Goal: Information Seeking & Learning: Check status

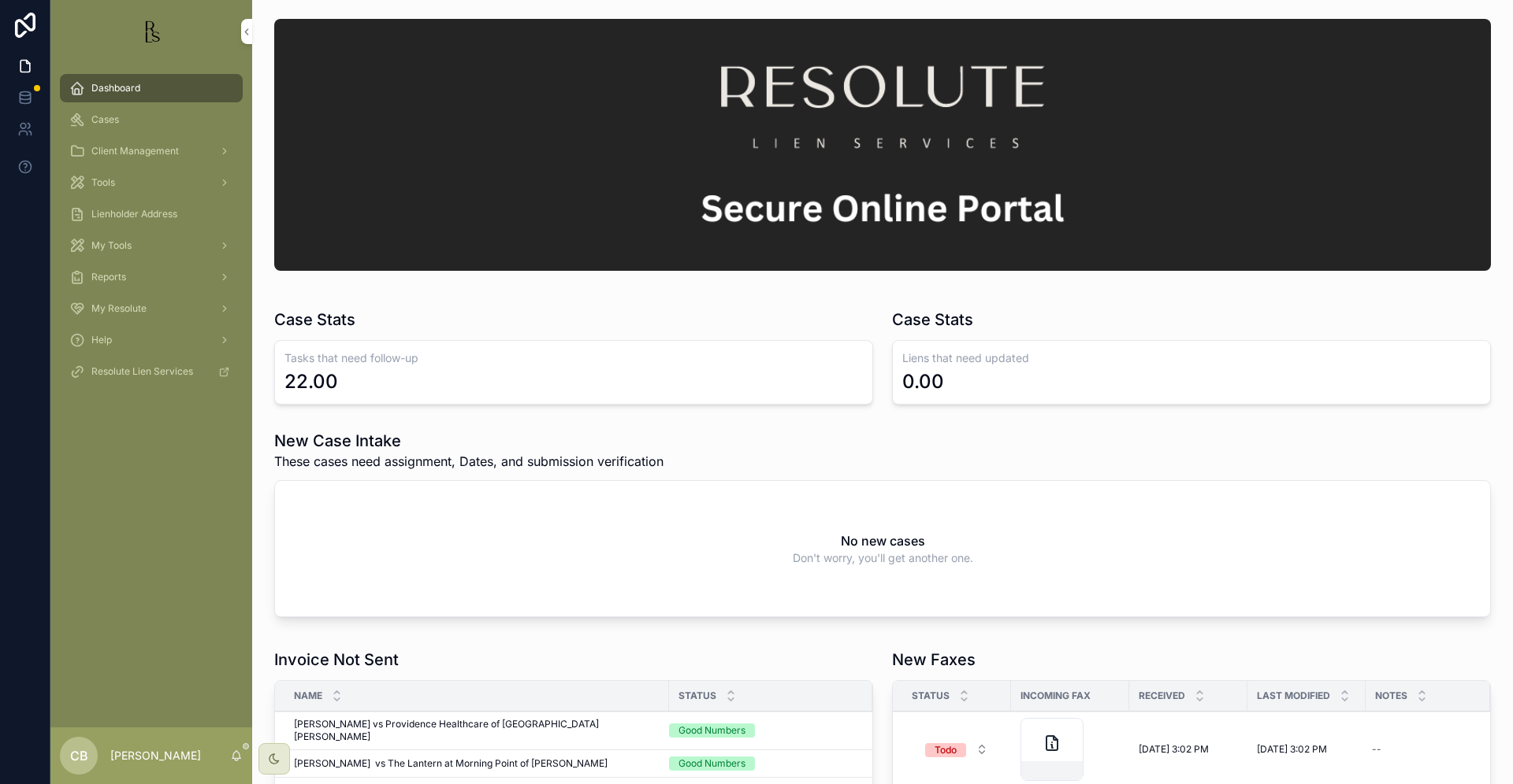
click at [103, 178] on span "Tools" at bounding box center [103, 183] width 23 height 13
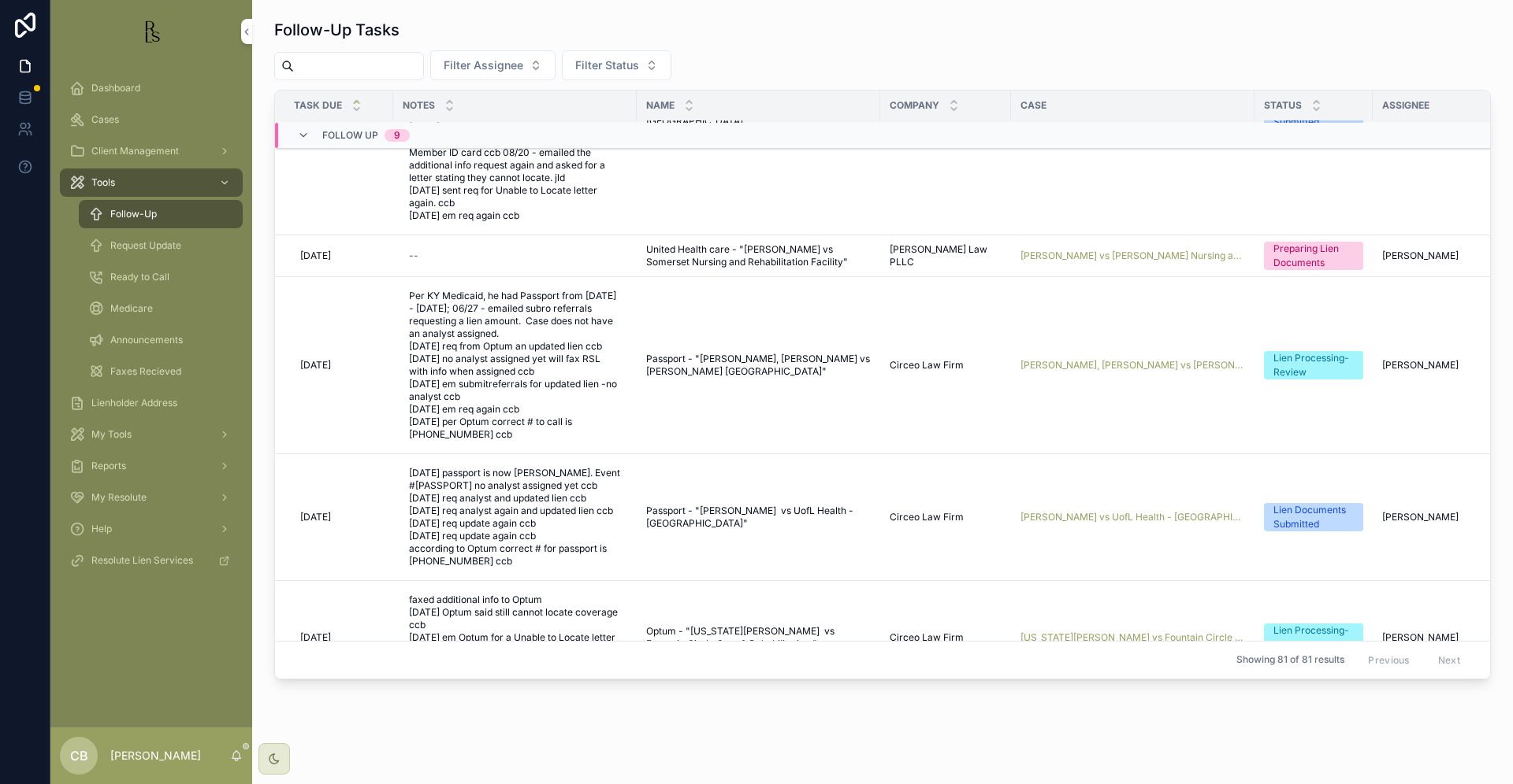
scroll to position [150, 0]
click at [166, 243] on span "Request Update" at bounding box center [145, 246] width 71 height 13
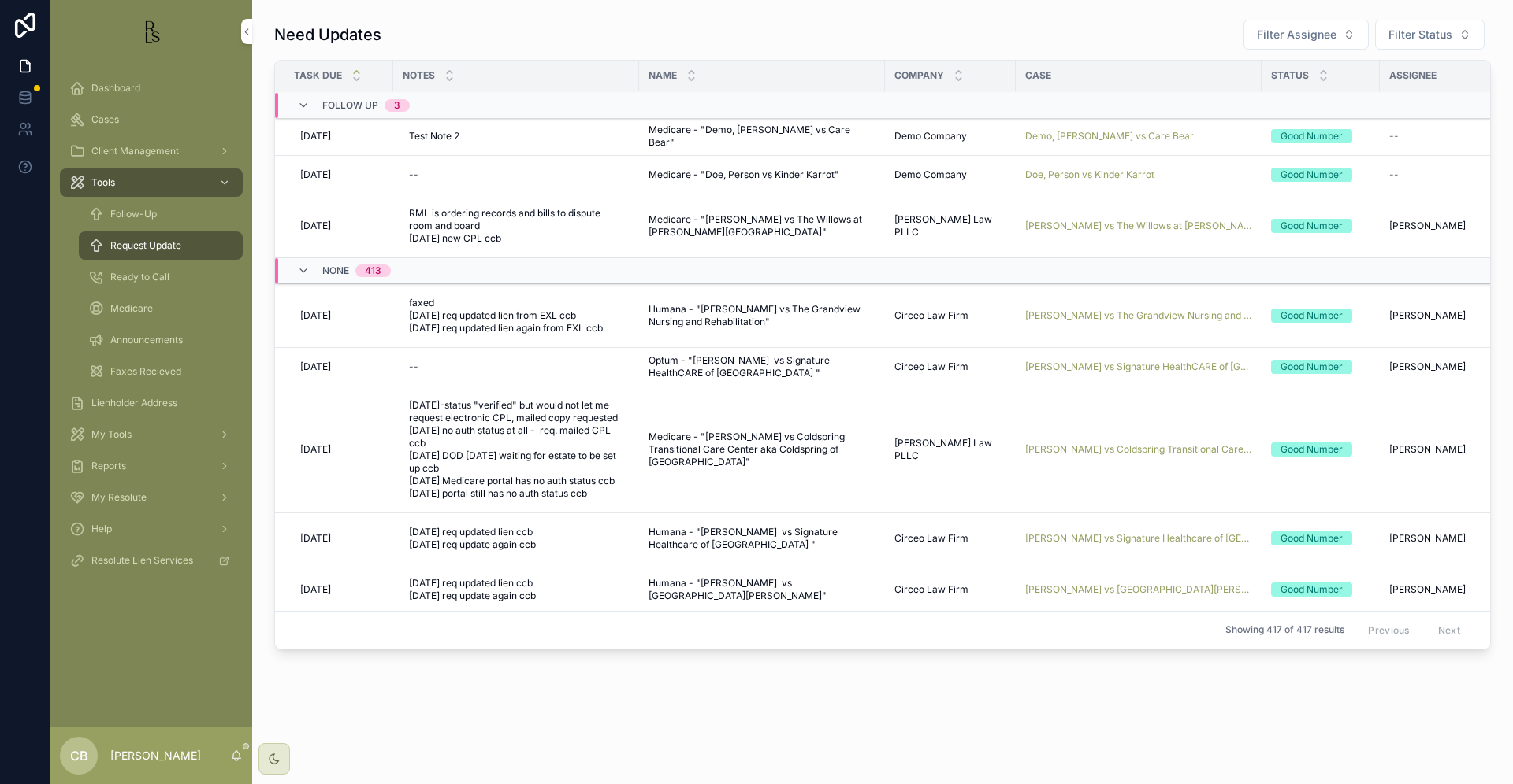
click at [133, 215] on span "Follow-Up" at bounding box center [133, 214] width 47 height 13
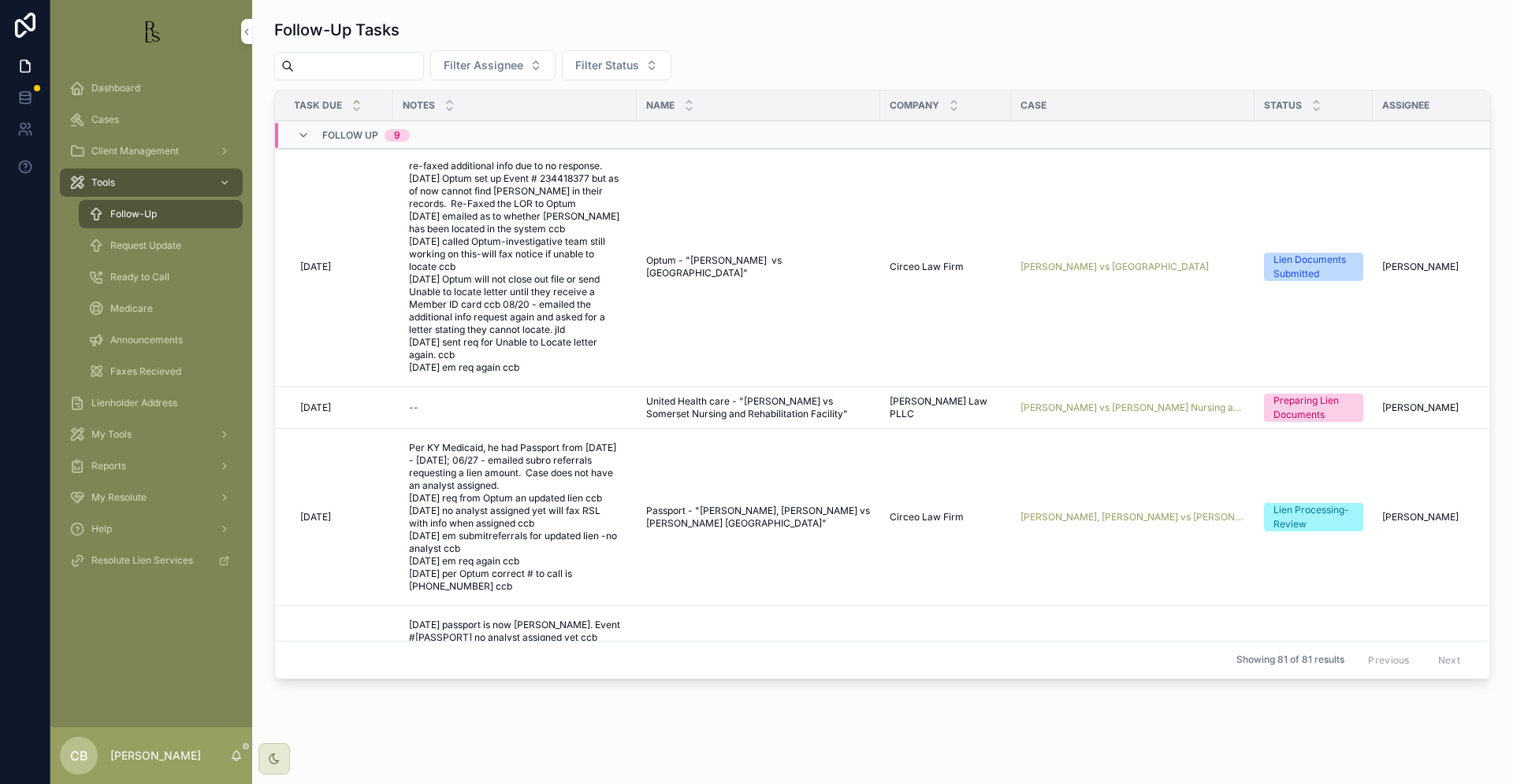
click at [108, 117] on span "Cases" at bounding box center [105, 120] width 28 height 13
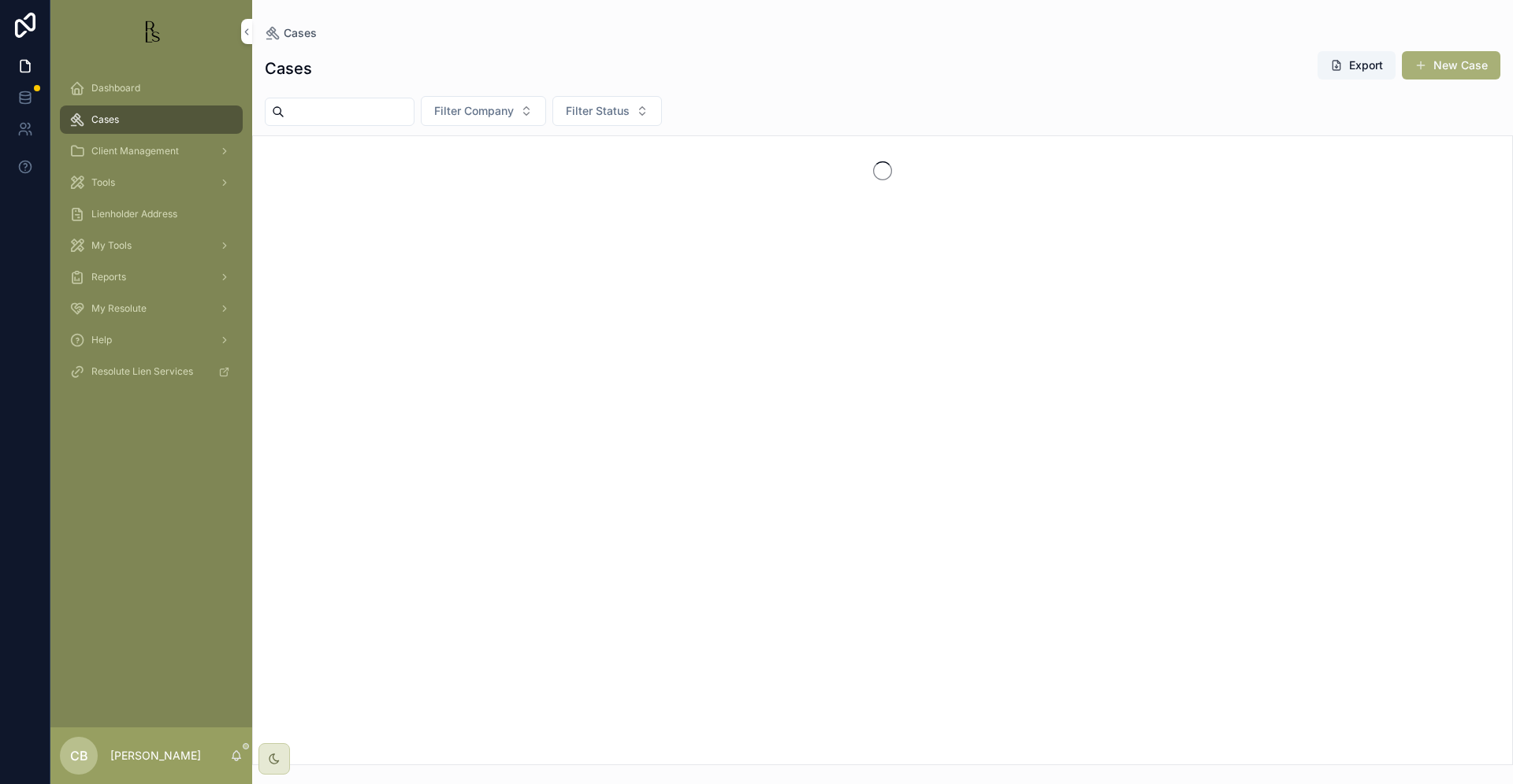
click at [108, 117] on span "Cases" at bounding box center [105, 120] width 28 height 13
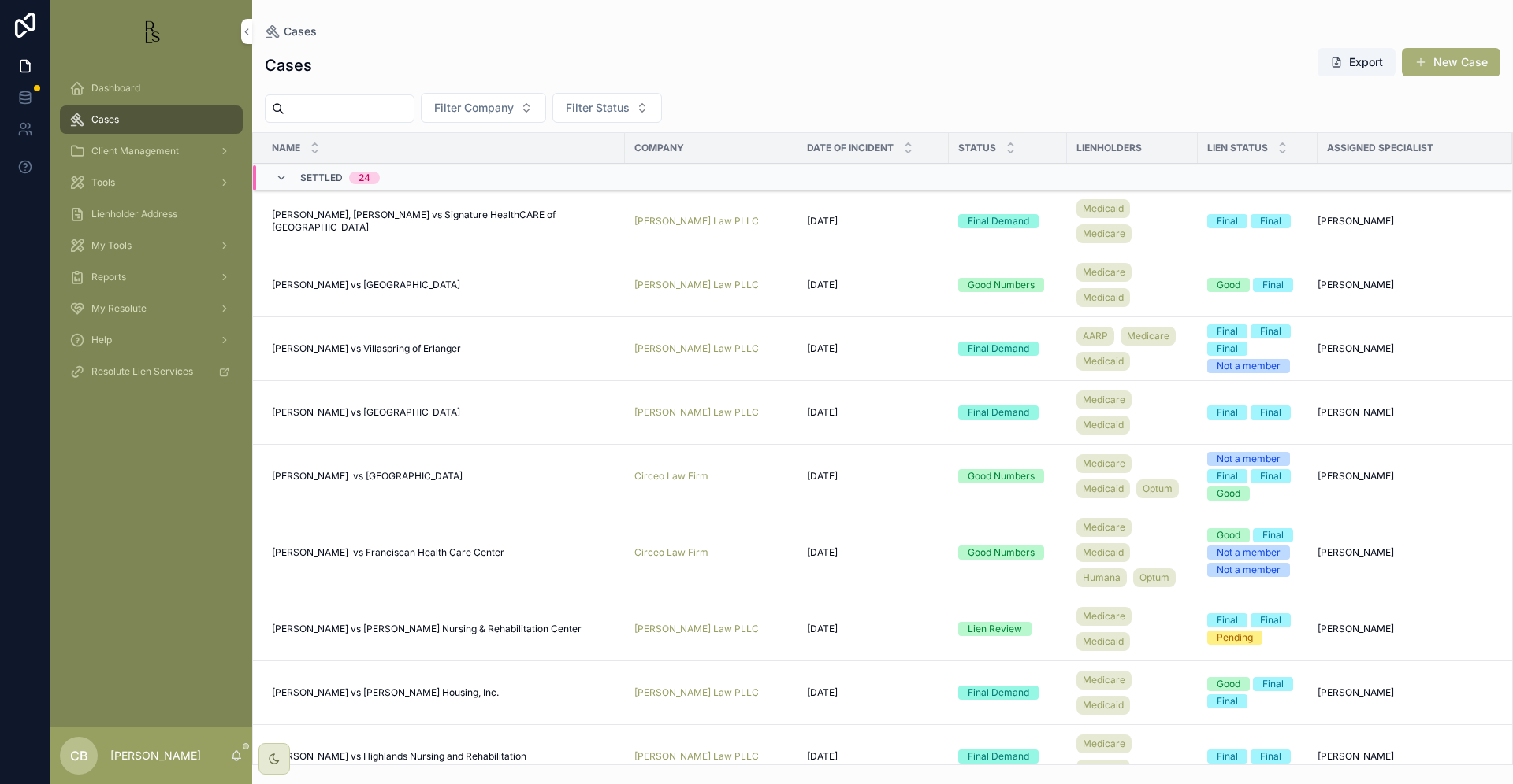
click at [319, 108] on input "scrollable content" at bounding box center [348, 108] width 129 height 22
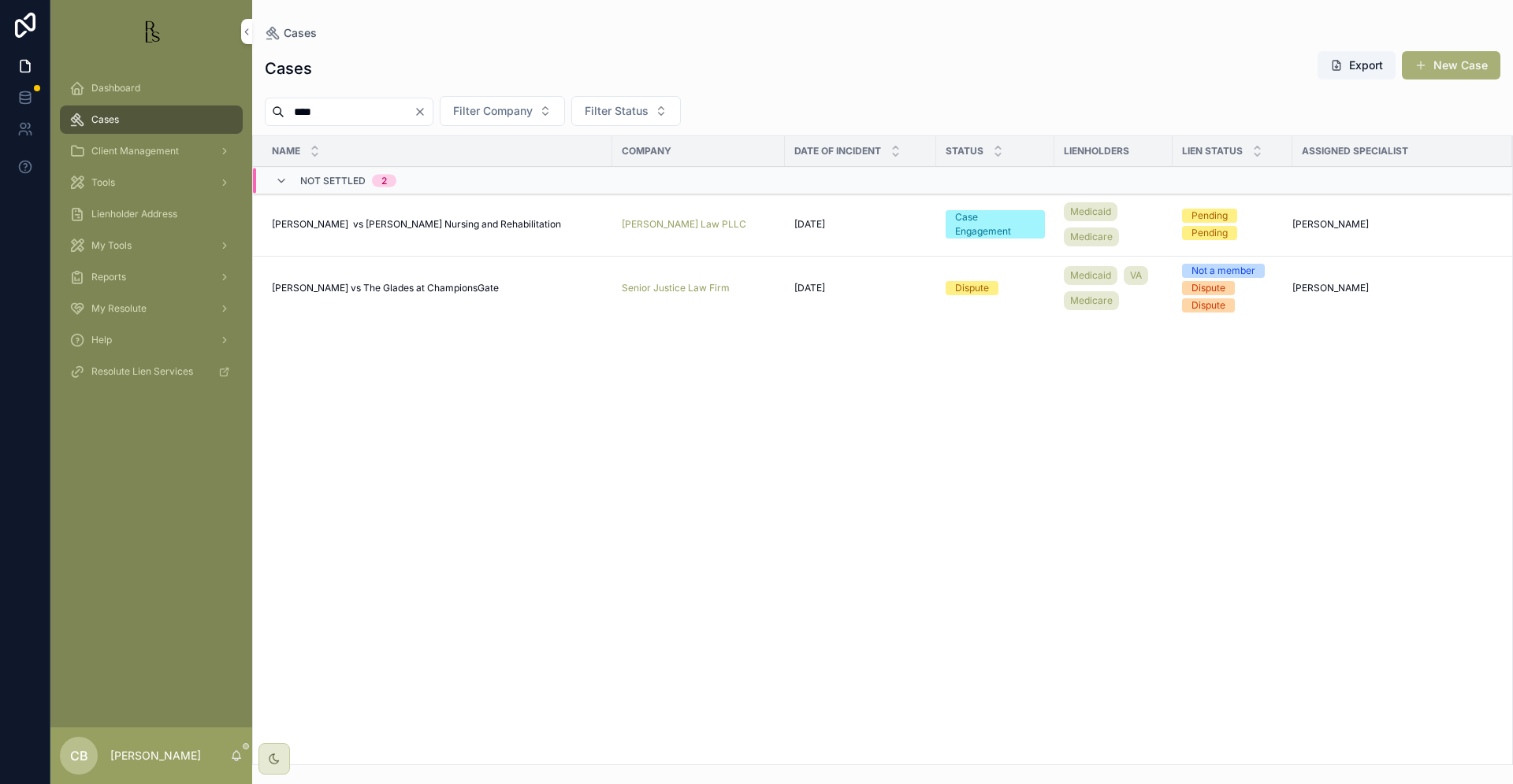
type input "****"
click at [393, 222] on span "[PERSON_NAME] vs [PERSON_NAME] Nursing and Rehabilitation" at bounding box center [416, 224] width 289 height 13
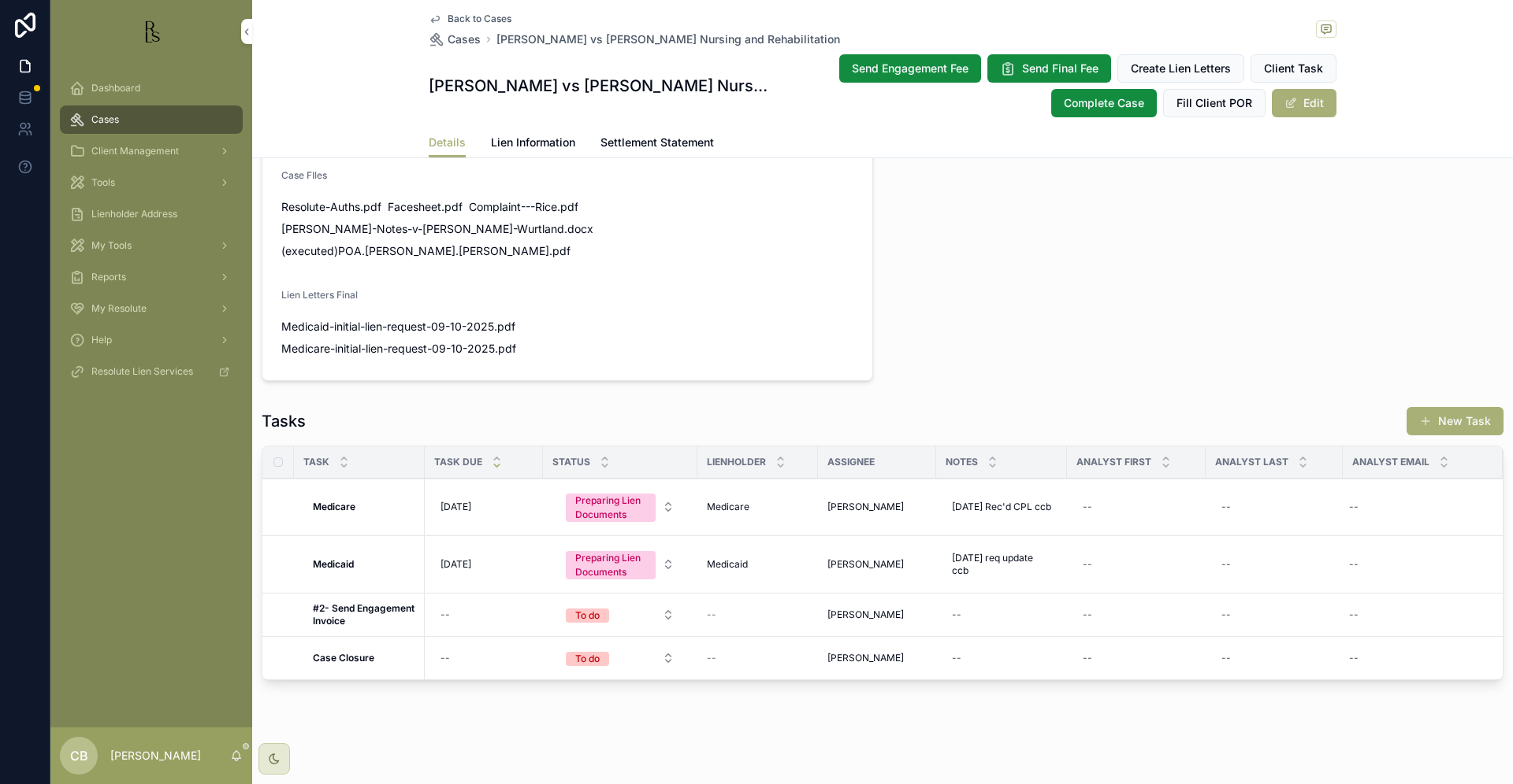
scroll to position [1030, 0]
click at [517, 141] on span "Lien Information" at bounding box center [533, 141] width 85 height 15
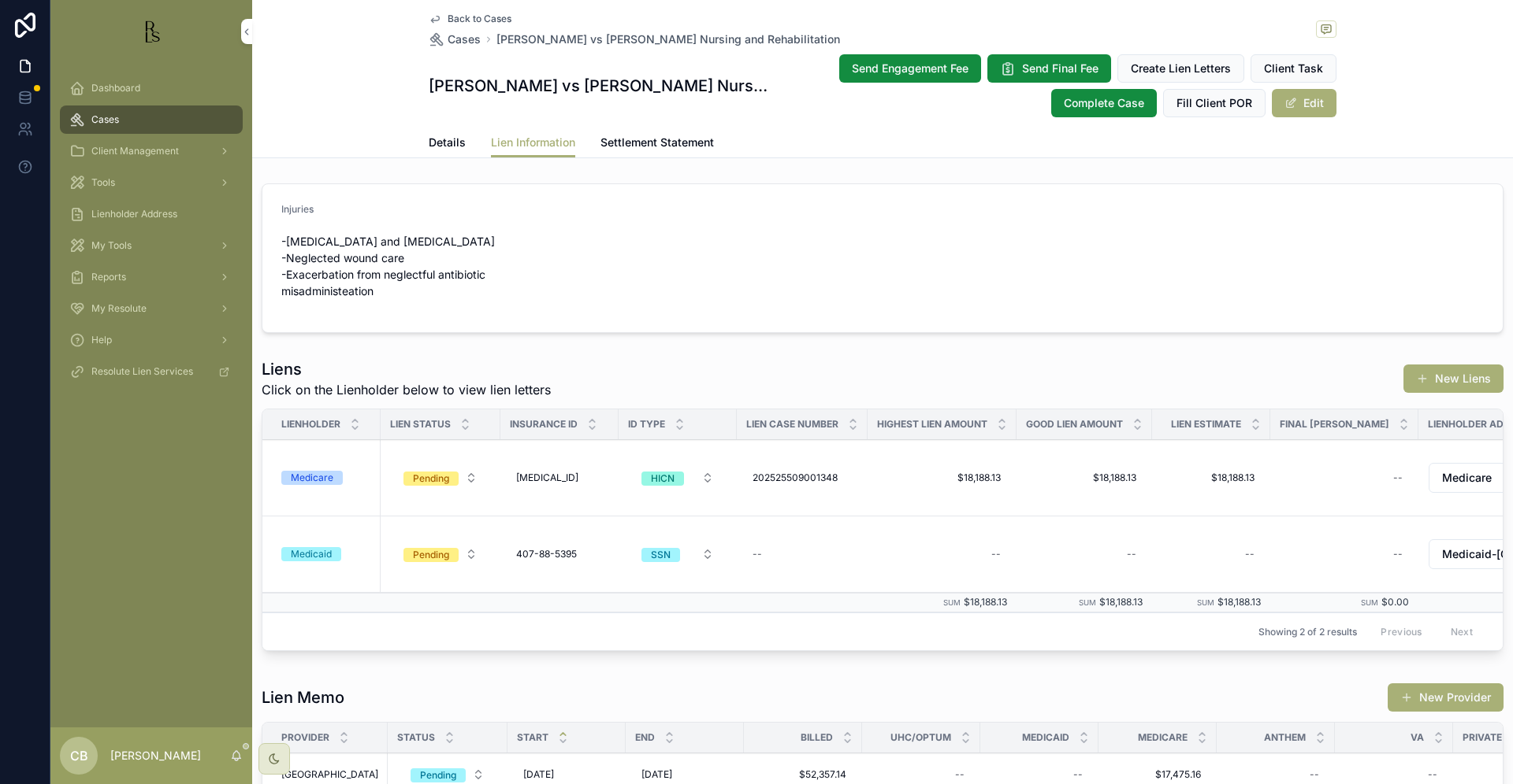
click at [434, 141] on span "Details" at bounding box center [446, 141] width 37 height 15
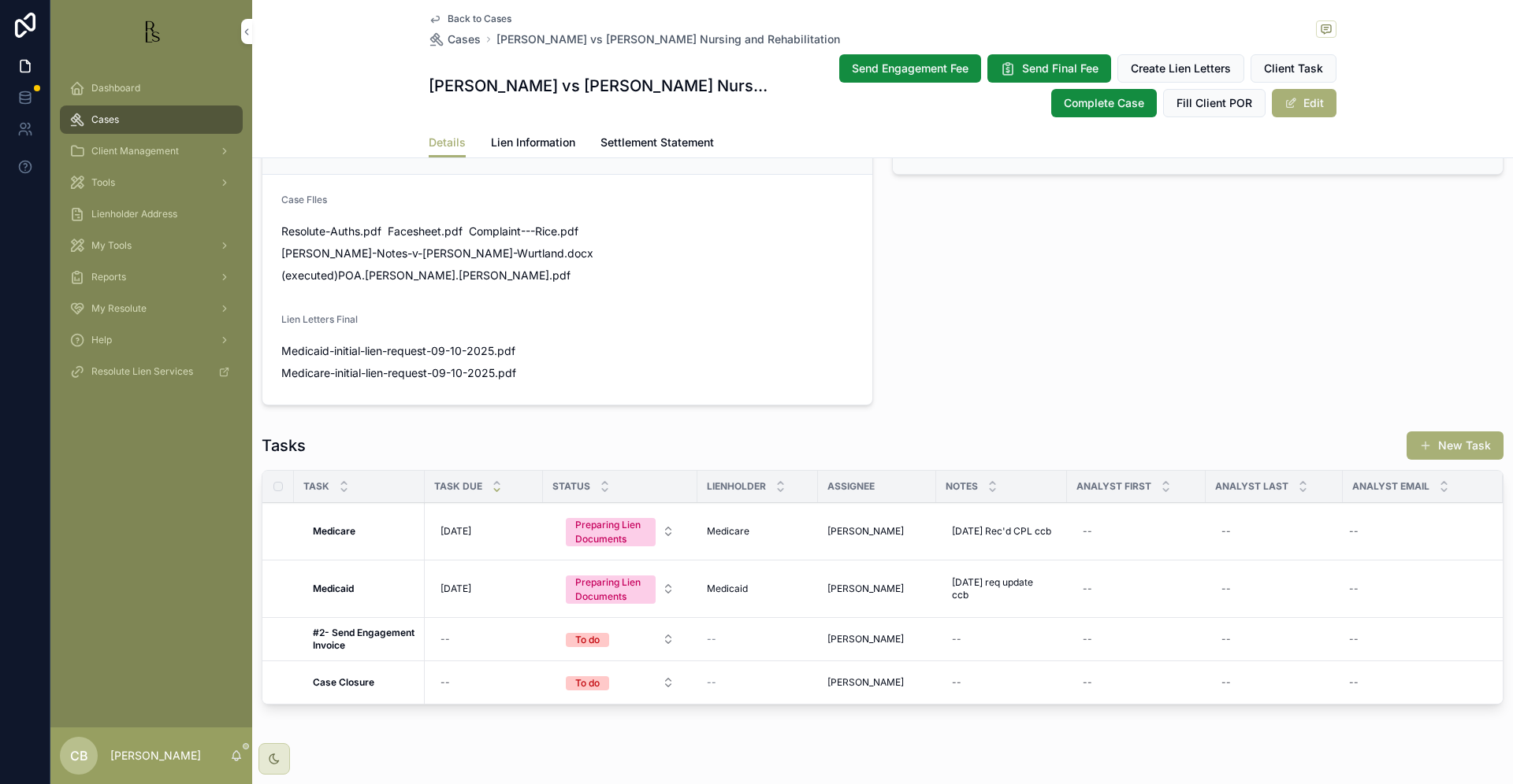
scroll to position [1015, 0]
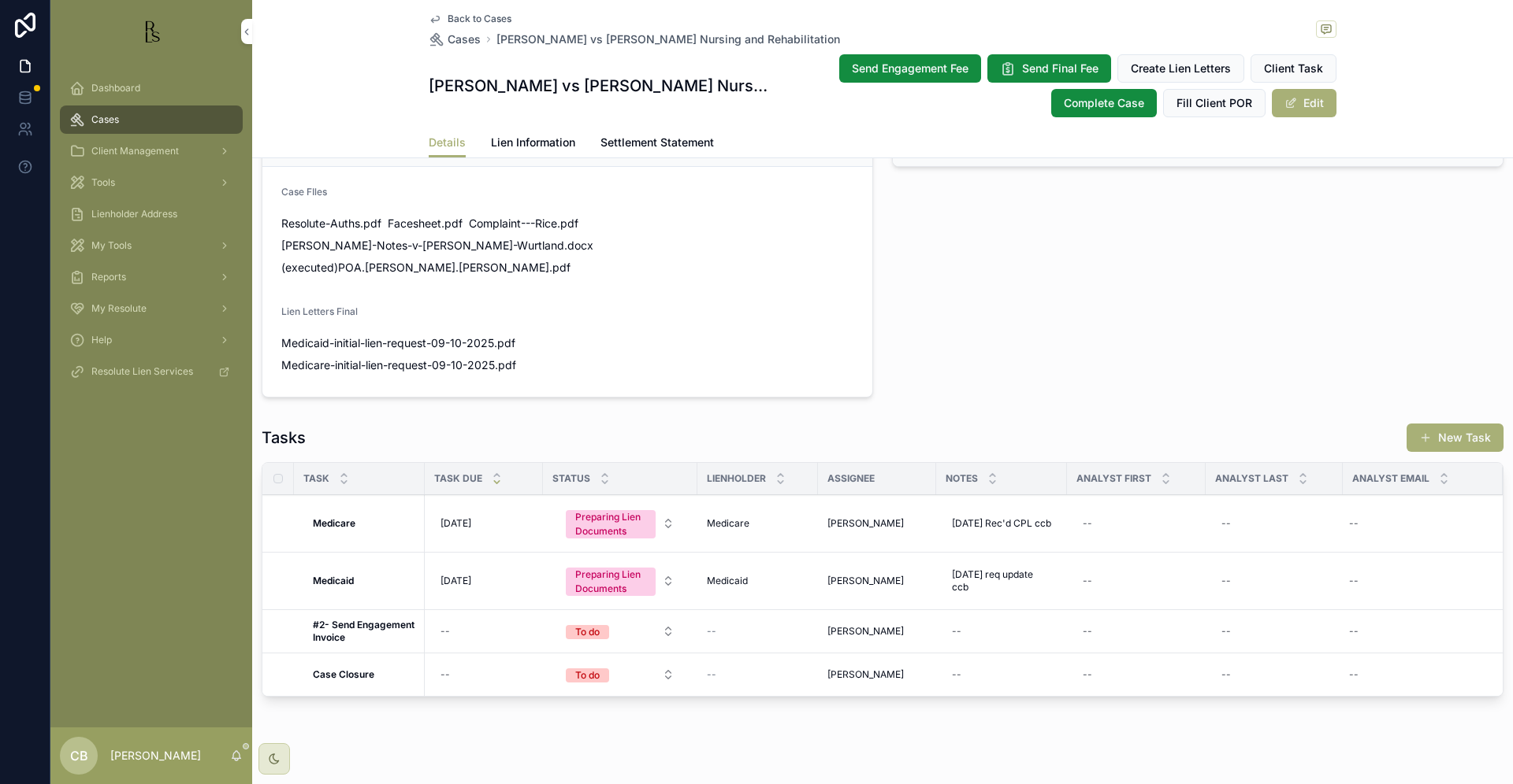
click at [115, 121] on span "Cases" at bounding box center [105, 120] width 28 height 13
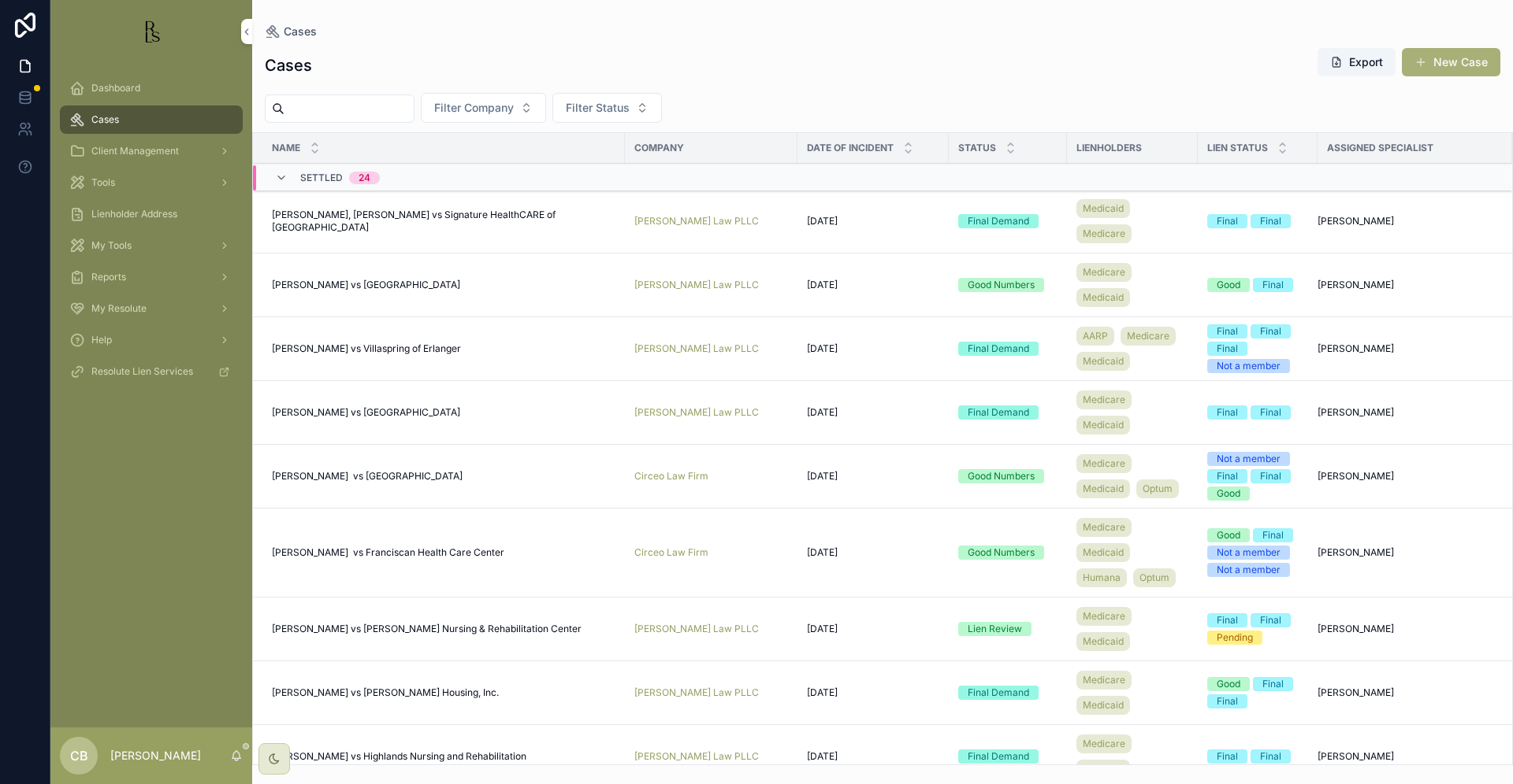
click at [310, 109] on input "scrollable content" at bounding box center [348, 108] width 129 height 22
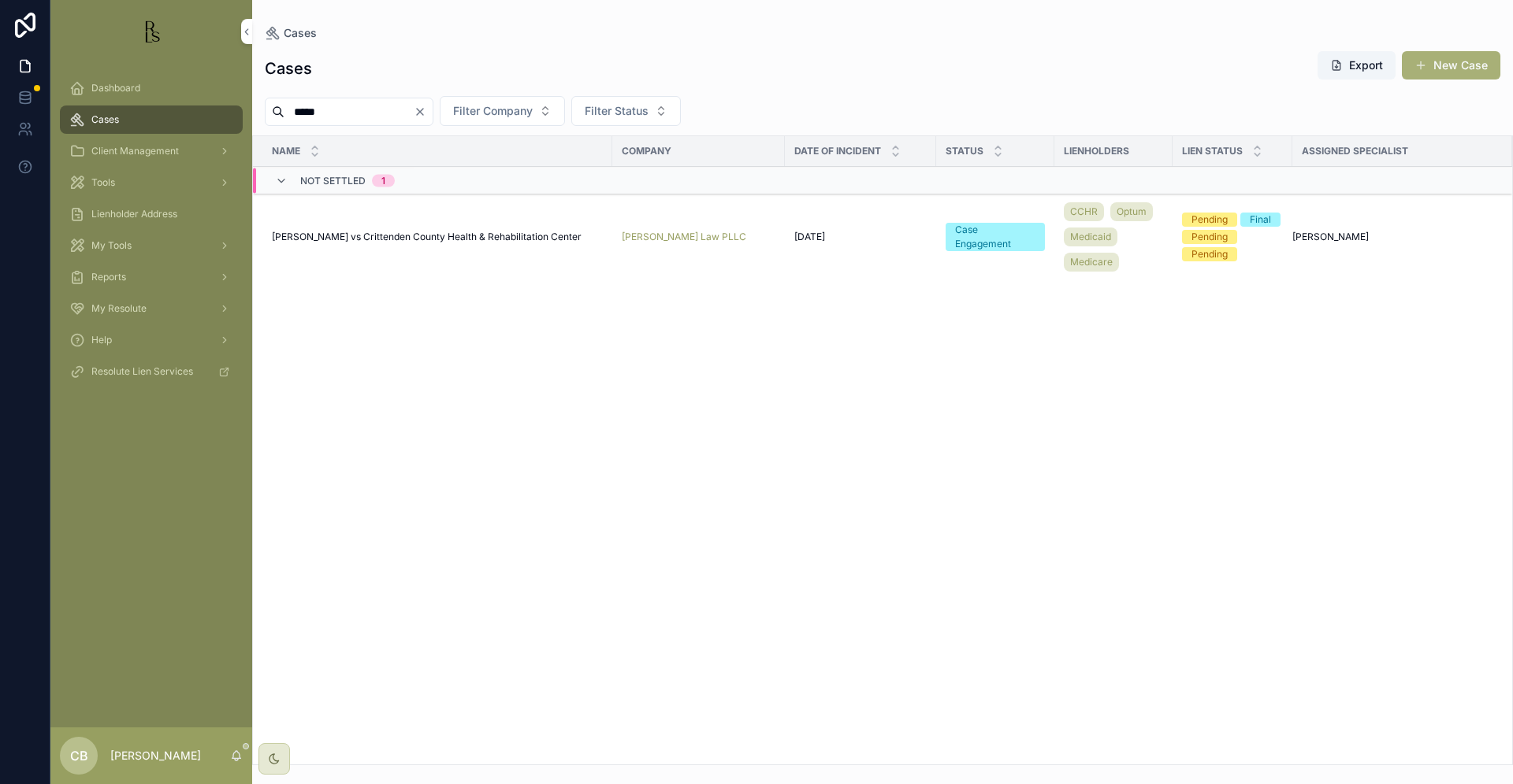
type input "*****"
click at [381, 235] on span "[PERSON_NAME] vs Crittenden County Health & Rehabilitation Center" at bounding box center [426, 237] width 309 height 13
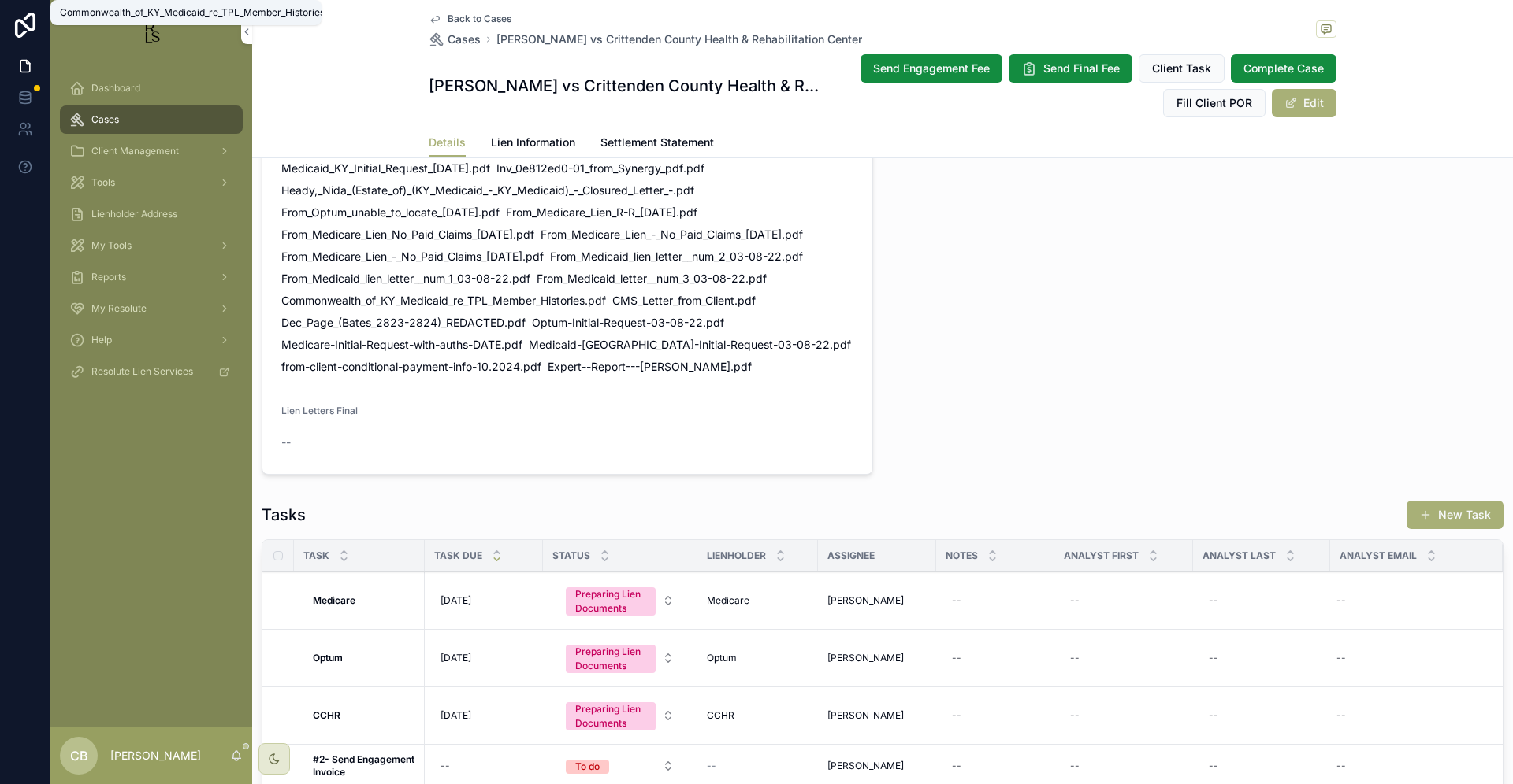
scroll to position [1127, 0]
click at [124, 119] on div "Cases" at bounding box center [151, 120] width 164 height 25
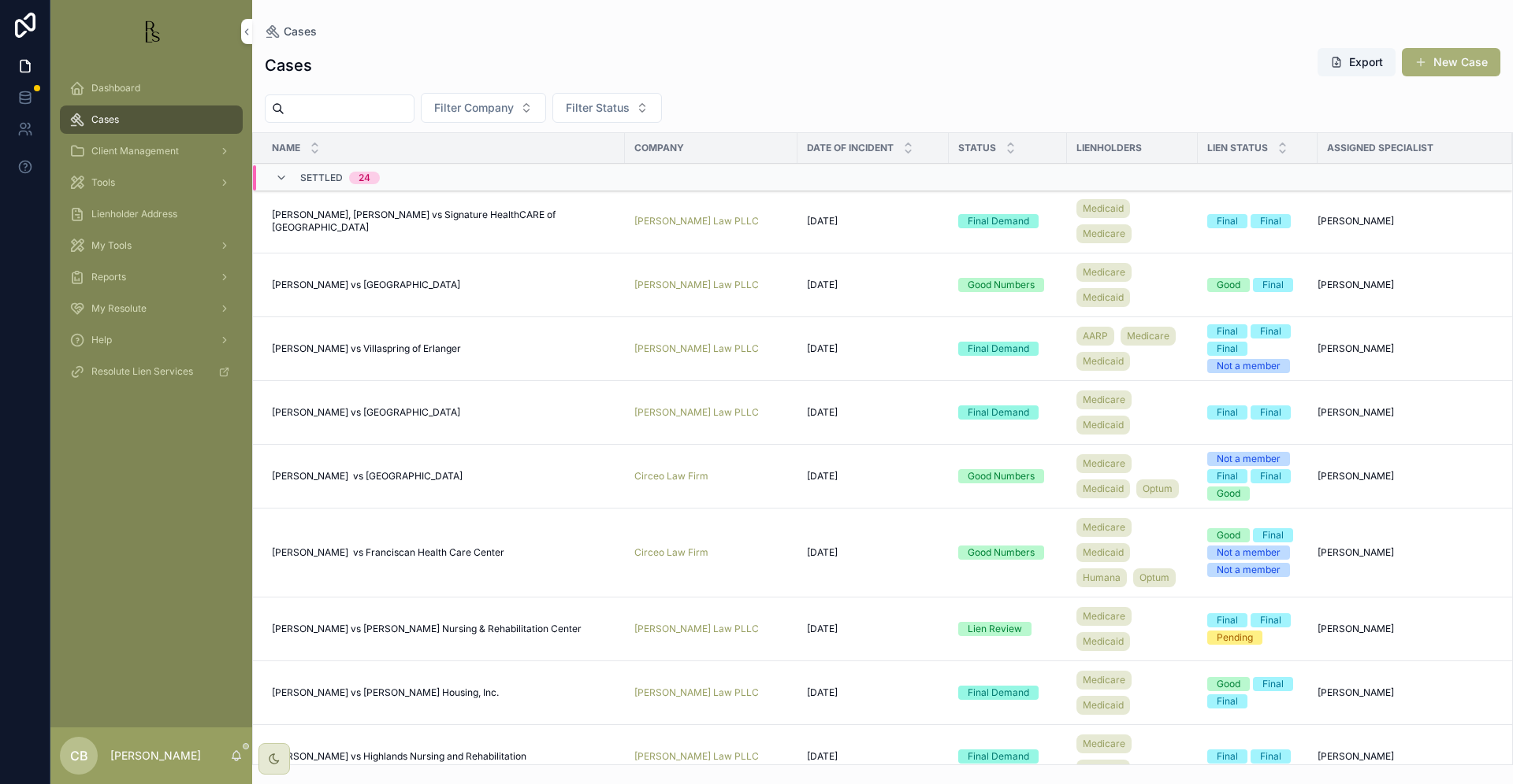
click at [124, 119] on div "Cases" at bounding box center [151, 120] width 164 height 25
click at [316, 110] on input "scrollable content" at bounding box center [348, 108] width 129 height 22
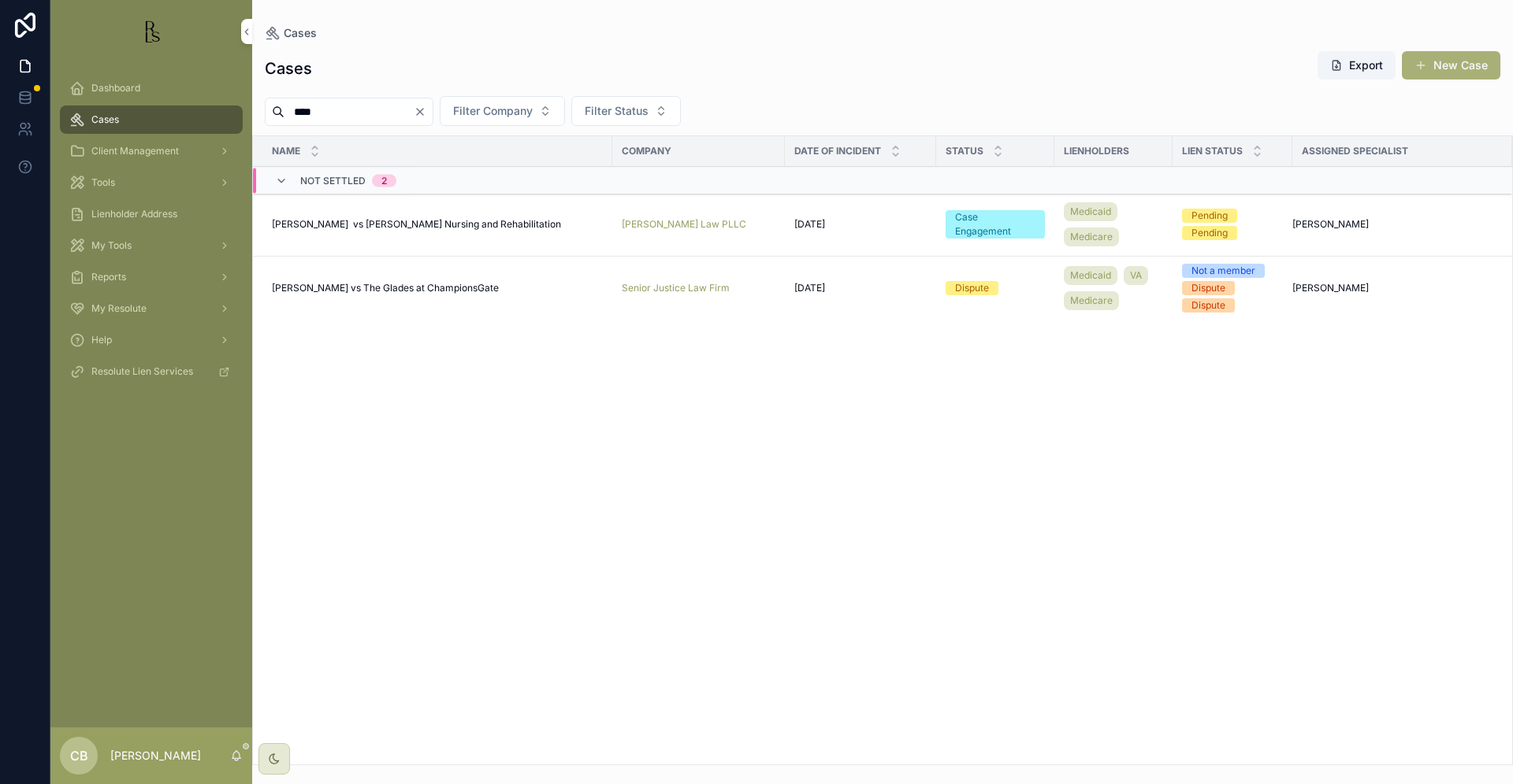
drag, startPoint x: 328, startPoint y: 106, endPoint x: 278, endPoint y: 106, distance: 50.0
click at [278, 106] on div "****" at bounding box center [349, 111] width 169 height 28
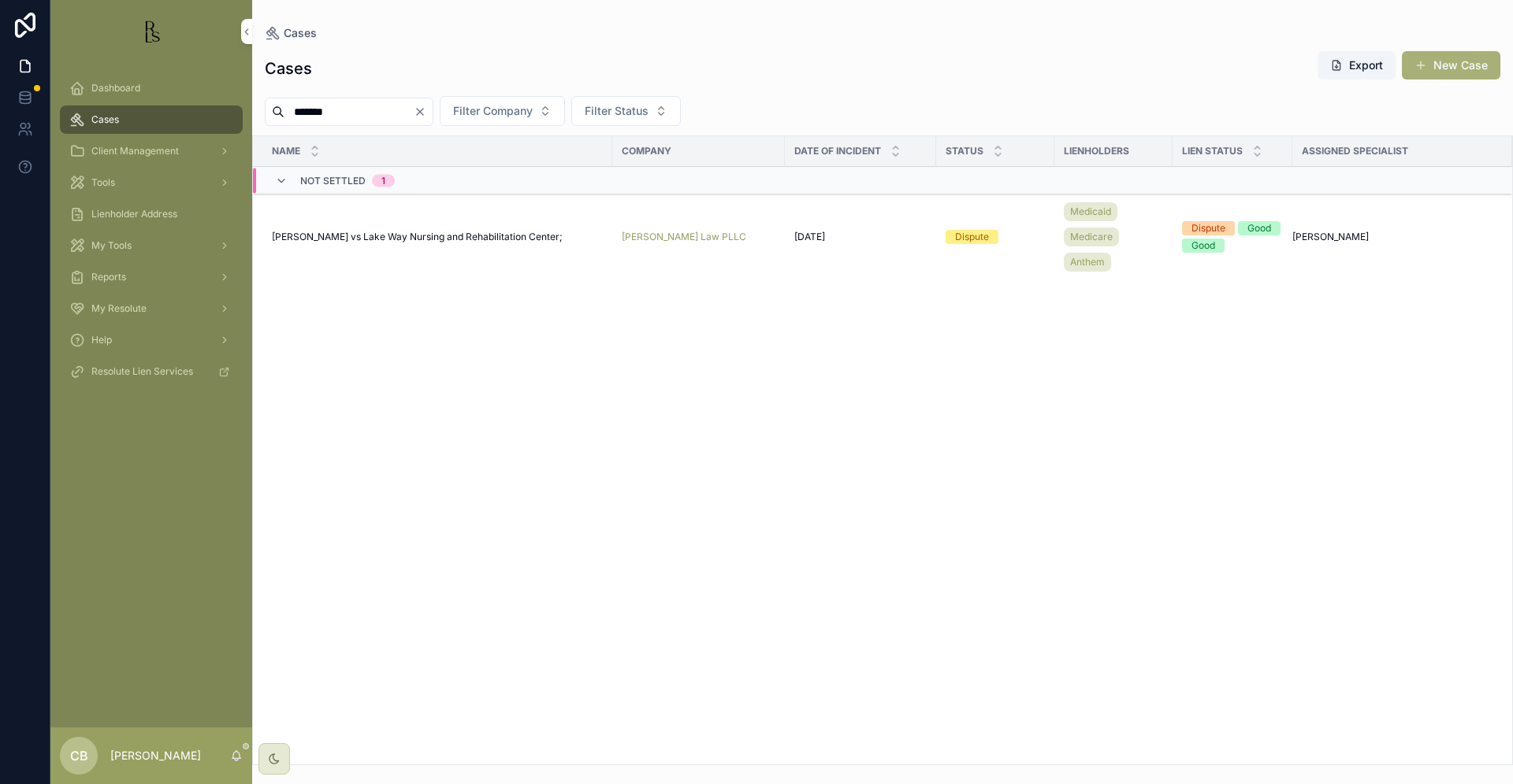
type input "*******"
click at [419, 238] on span "[PERSON_NAME] vs Lake Way Nursing and Rehabilitation Center;" at bounding box center [417, 237] width 290 height 13
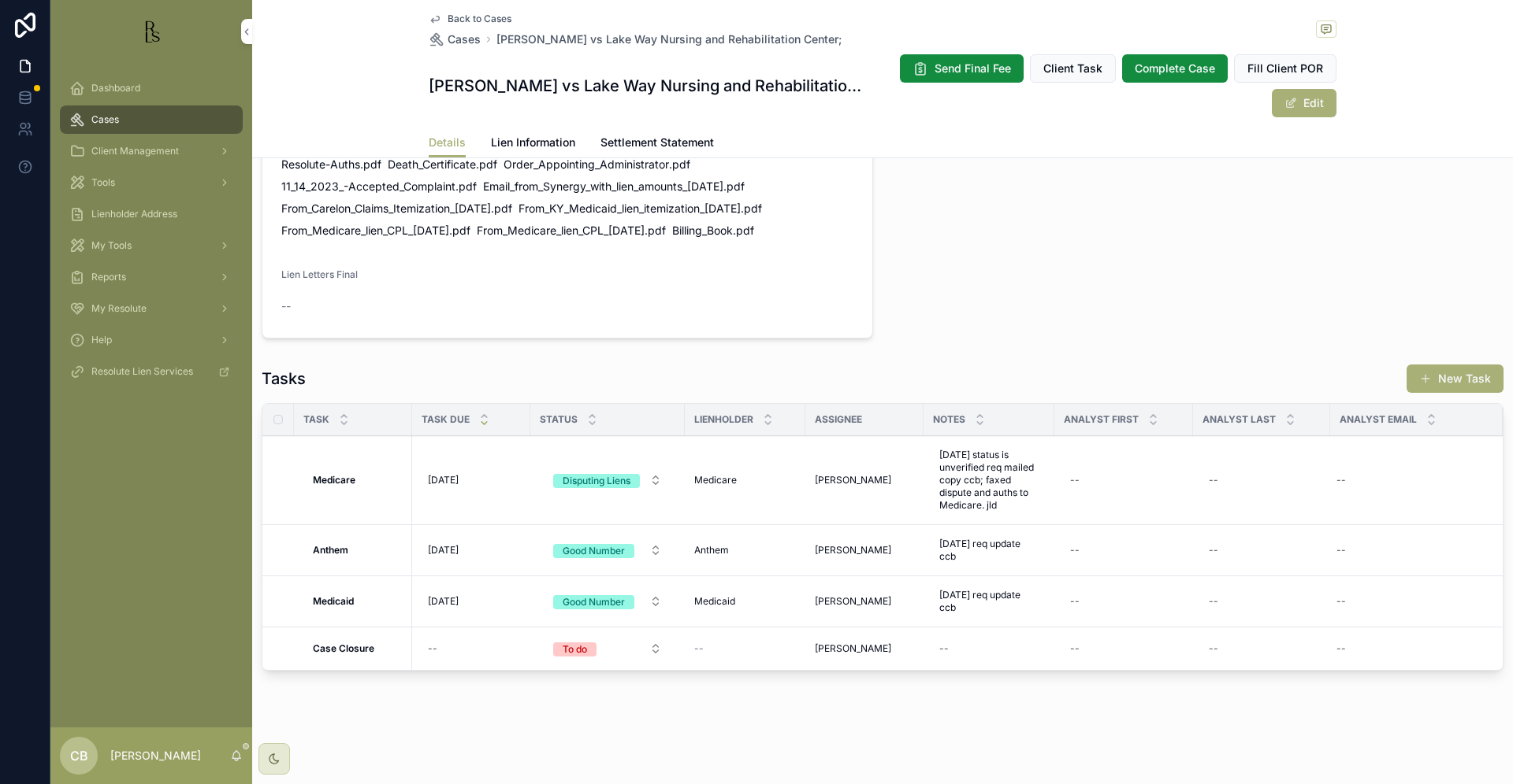
scroll to position [1152, 0]
click at [533, 144] on span "Lien Information" at bounding box center [533, 141] width 85 height 15
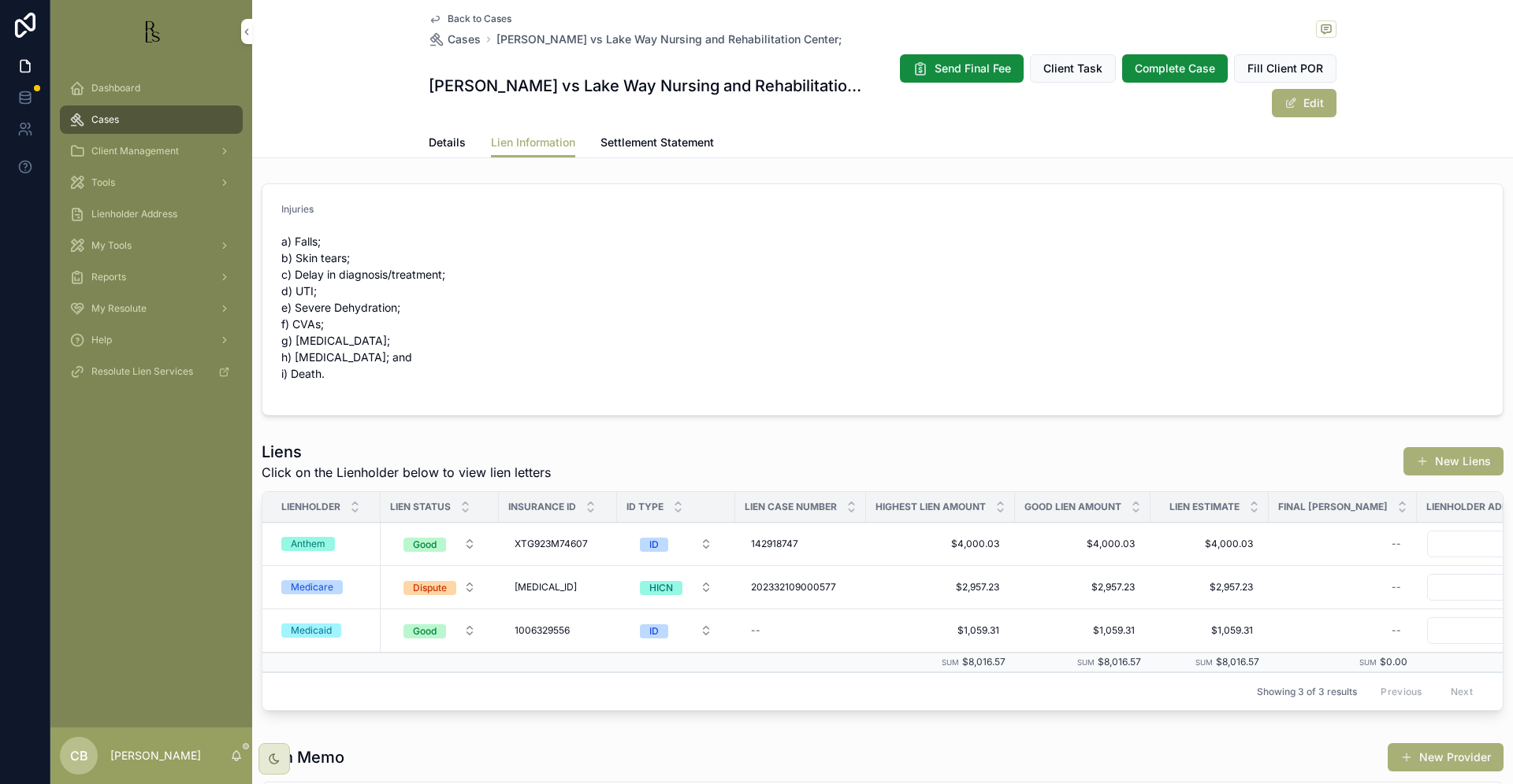
click at [105, 119] on span "Cases" at bounding box center [105, 120] width 28 height 13
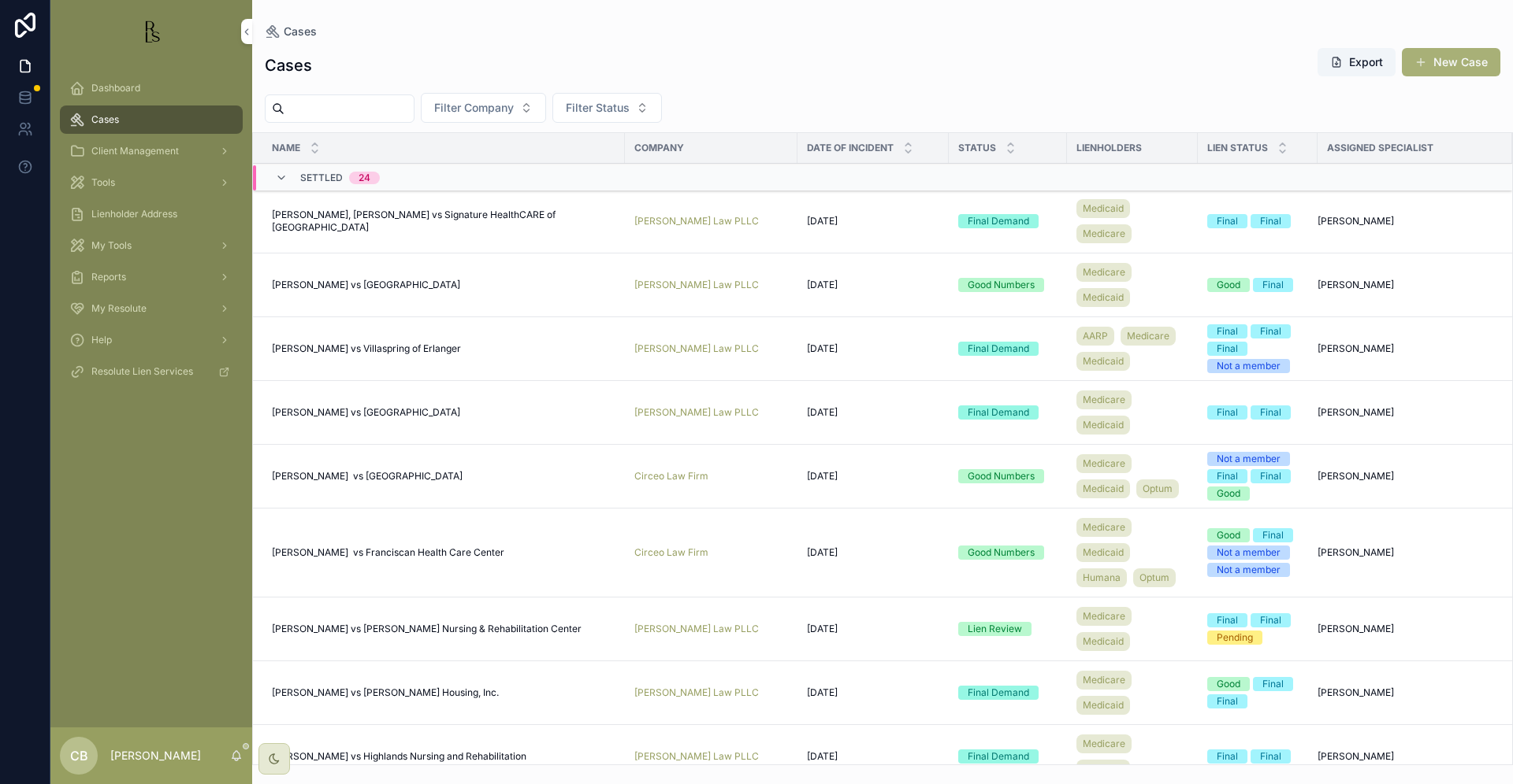
click at [347, 103] on input "scrollable content" at bounding box center [348, 108] width 129 height 22
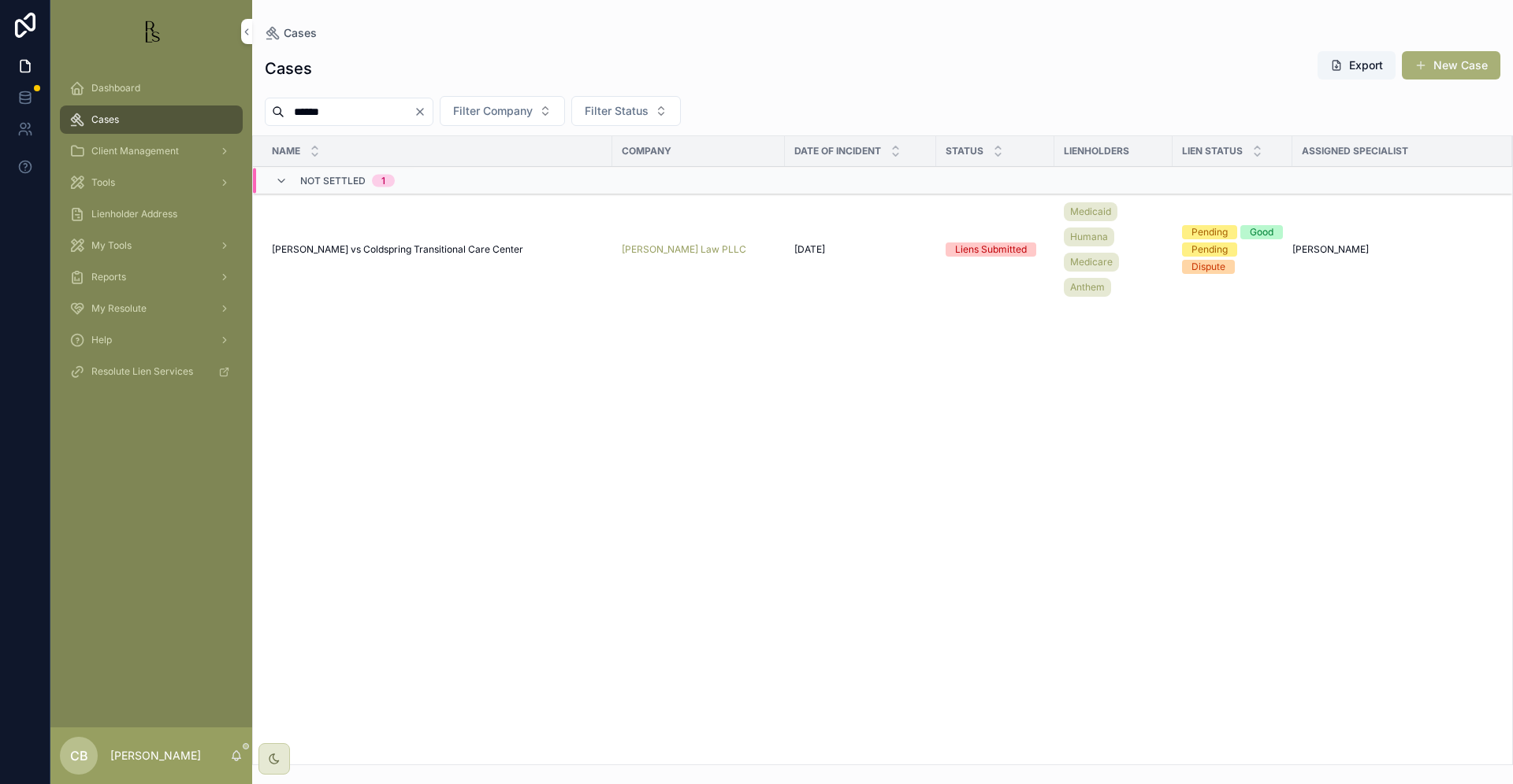
type input "******"
click at [399, 250] on span "[PERSON_NAME] vs Coldspring Transitional Care Center" at bounding box center [397, 250] width 252 height 13
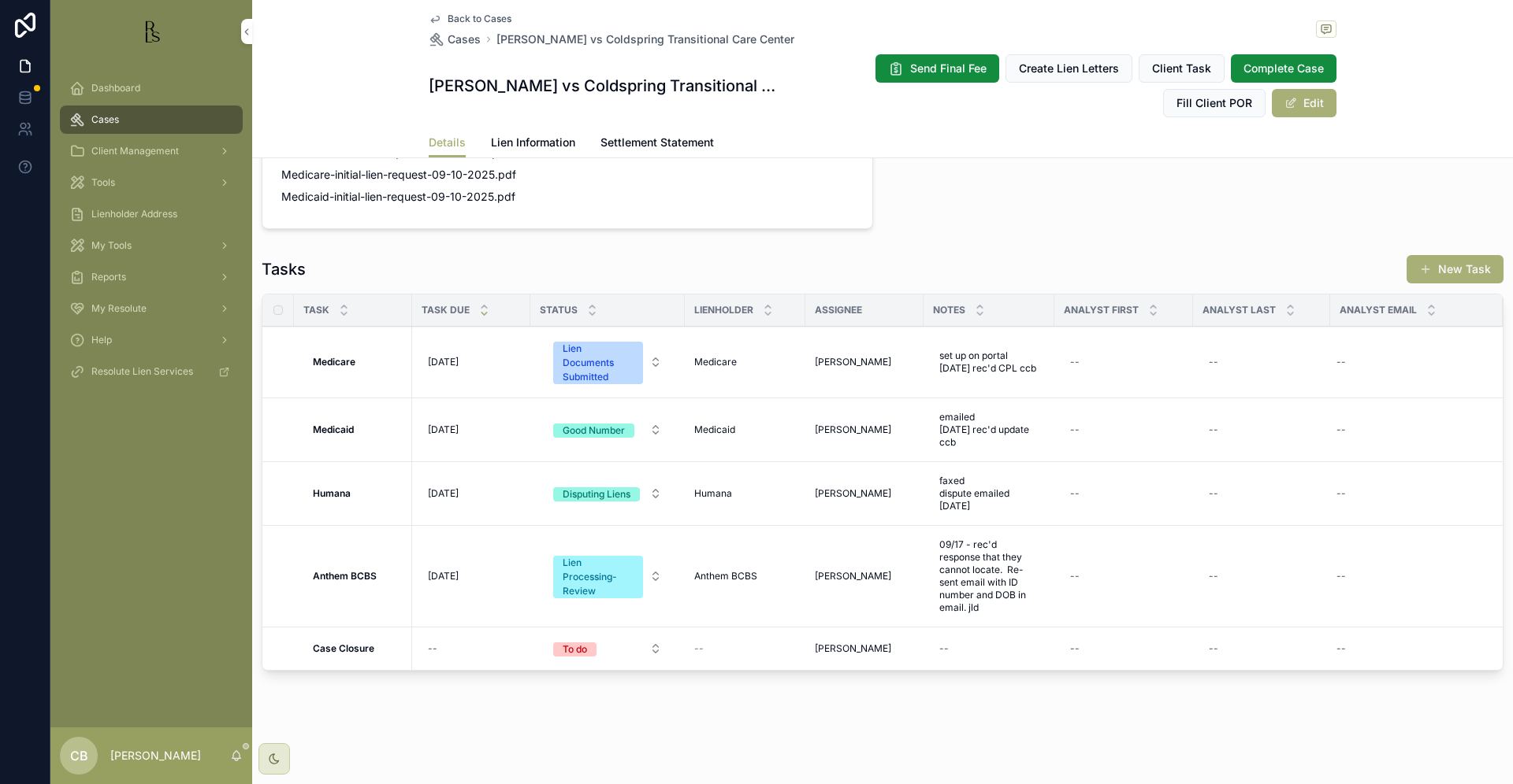
scroll to position [1762, 0]
click at [108, 117] on span "Cases" at bounding box center [105, 120] width 28 height 13
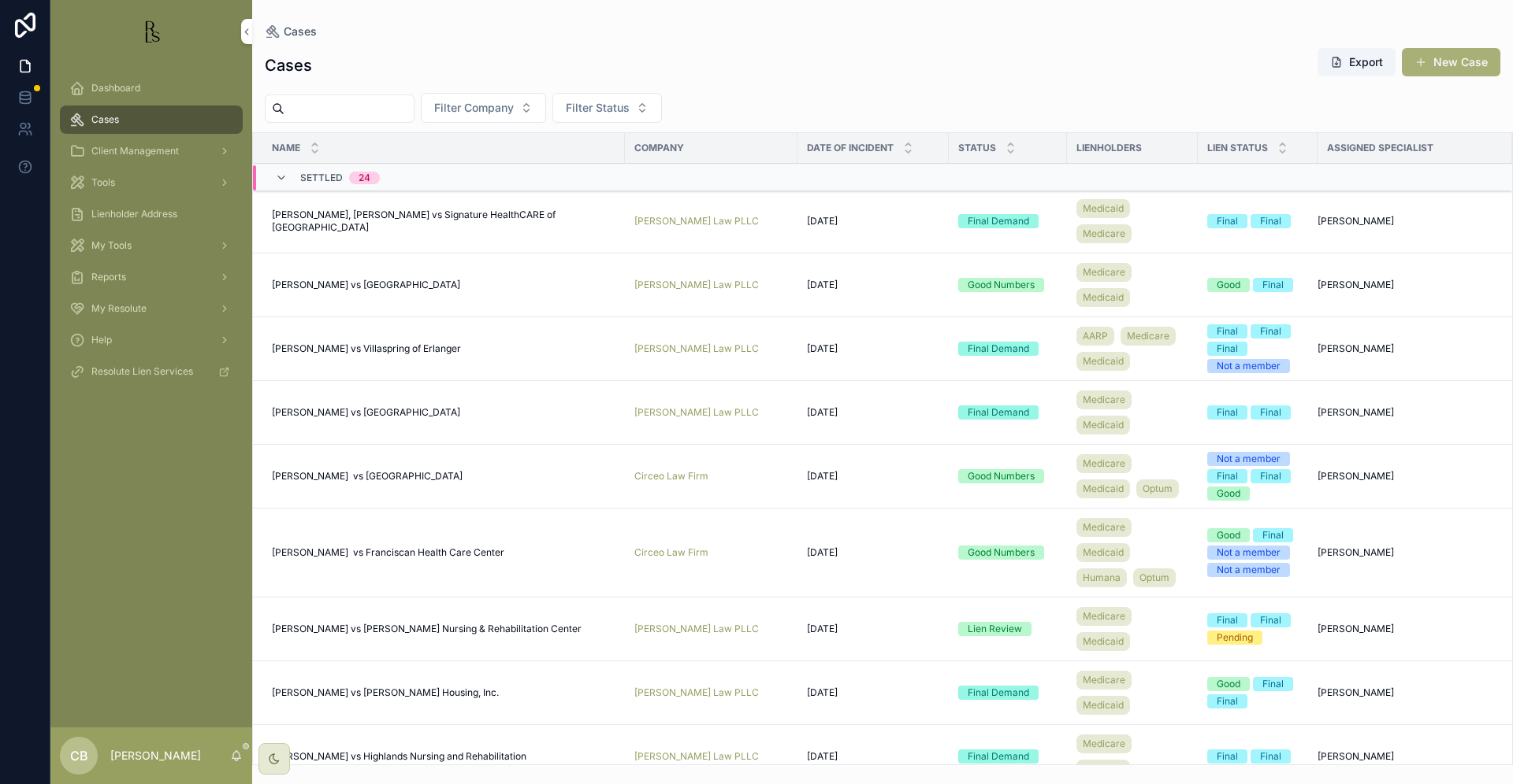
click at [108, 117] on span "Cases" at bounding box center [105, 120] width 28 height 13
click at [342, 109] on input "scrollable content" at bounding box center [348, 108] width 129 height 22
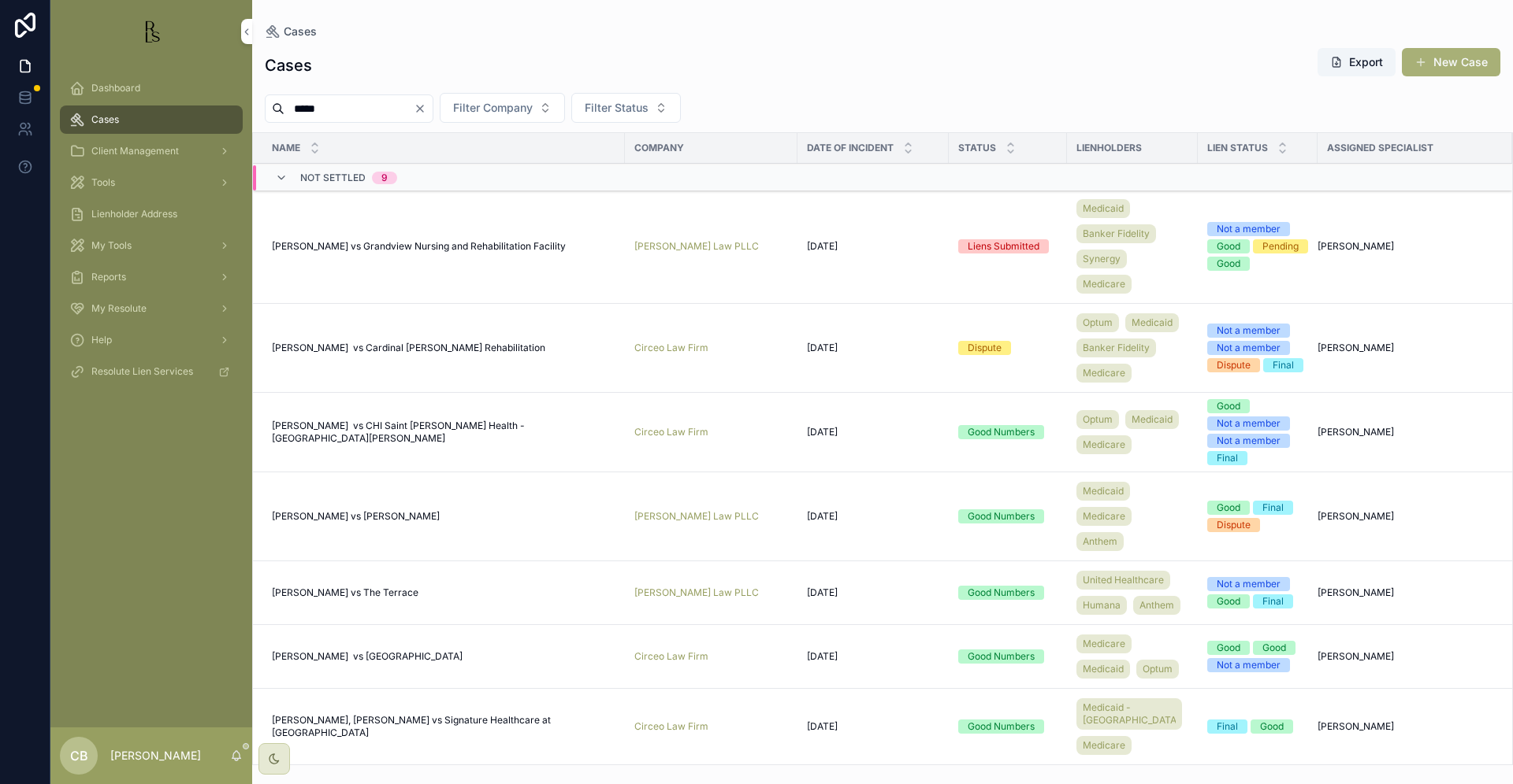
type input "*****"
click at [434, 445] on span "[PERSON_NAME] vs CHI Saint [PERSON_NAME] Health - [GEOGRAPHIC_DATA][PERSON_NAME]" at bounding box center [443, 433] width 344 height 25
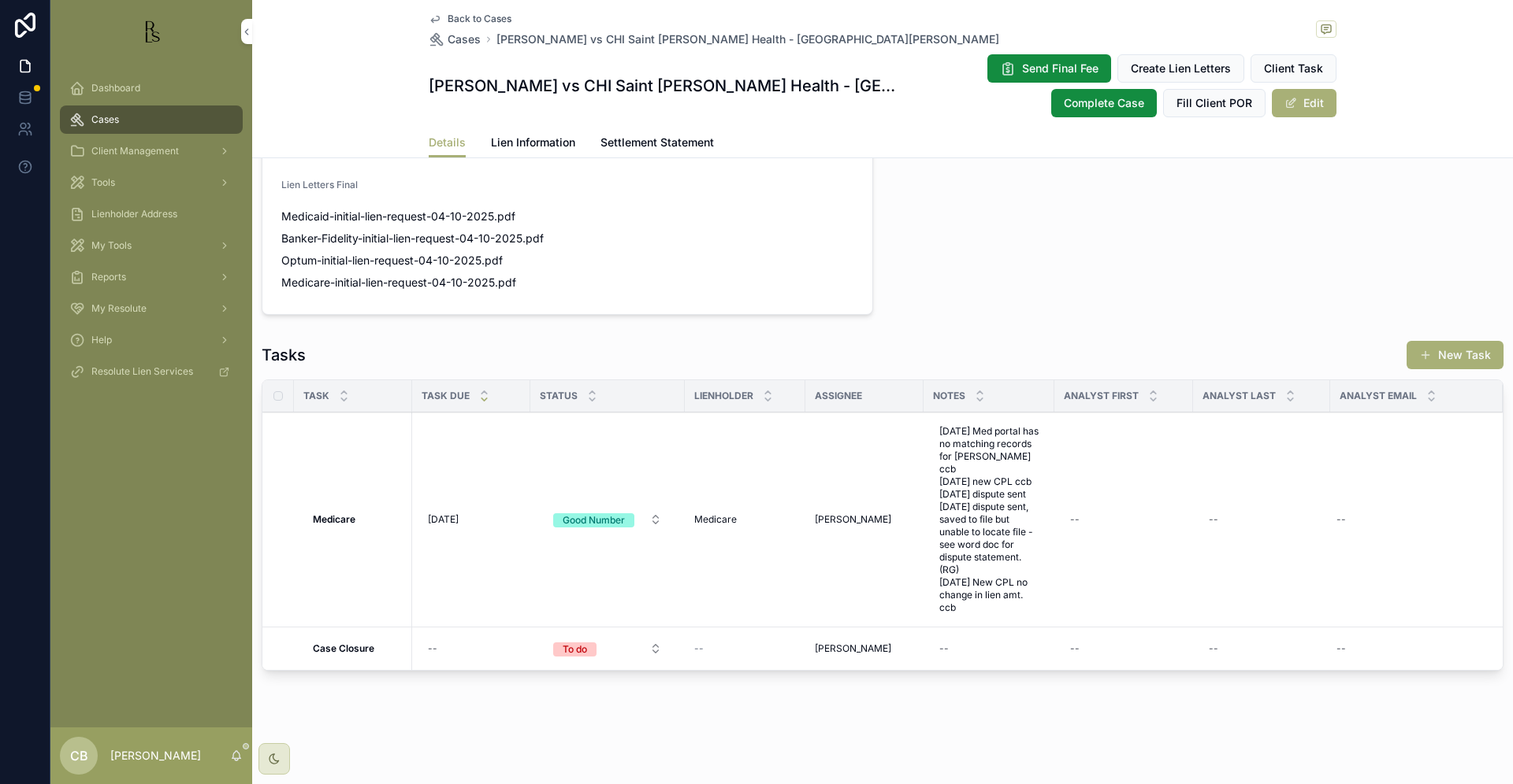
scroll to position [1245, 0]
click at [115, 122] on span "Cases" at bounding box center [105, 120] width 28 height 13
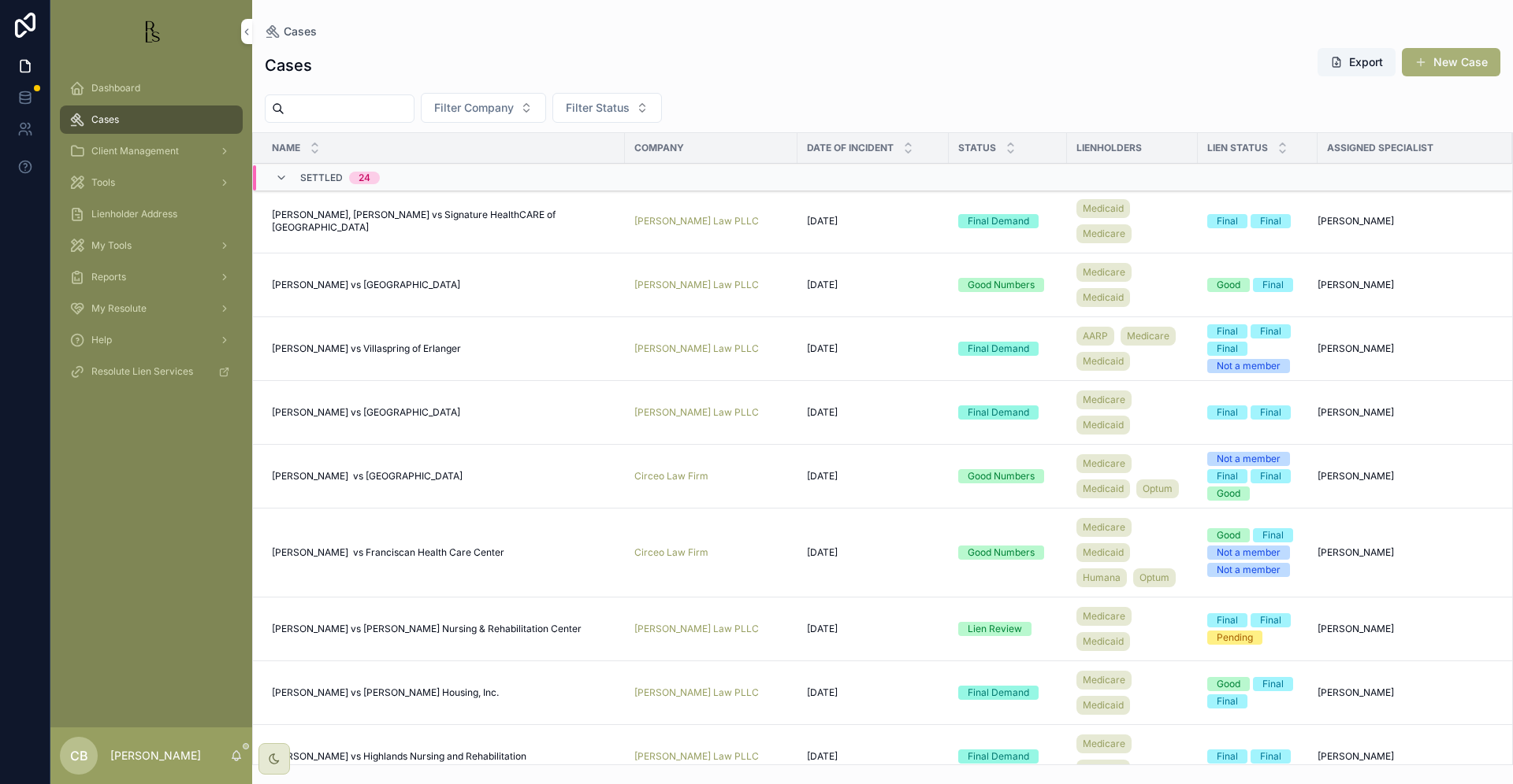
click at [115, 122] on span "Cases" at bounding box center [105, 120] width 28 height 13
click at [316, 105] on input "scrollable content" at bounding box center [348, 108] width 129 height 22
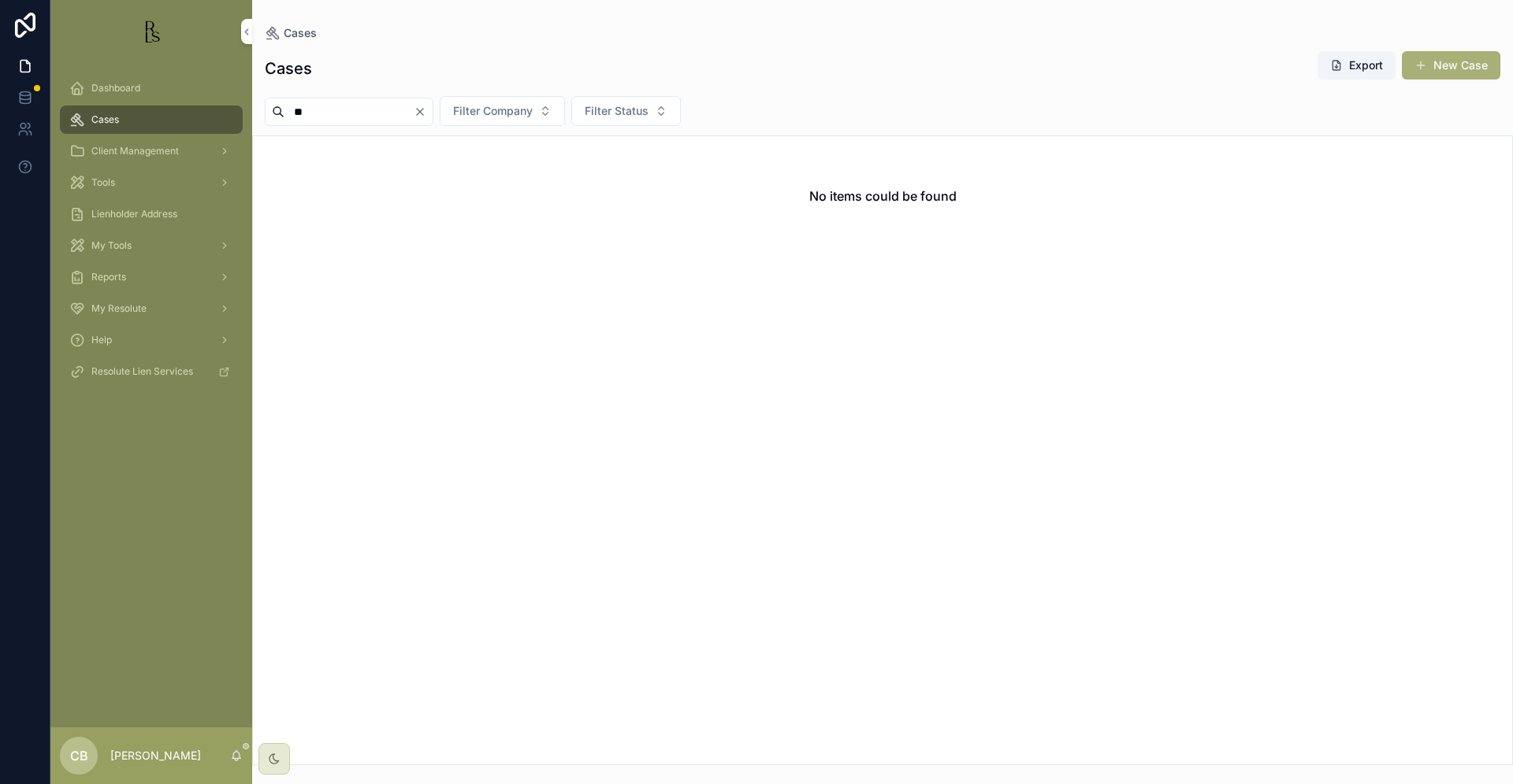
type input "*"
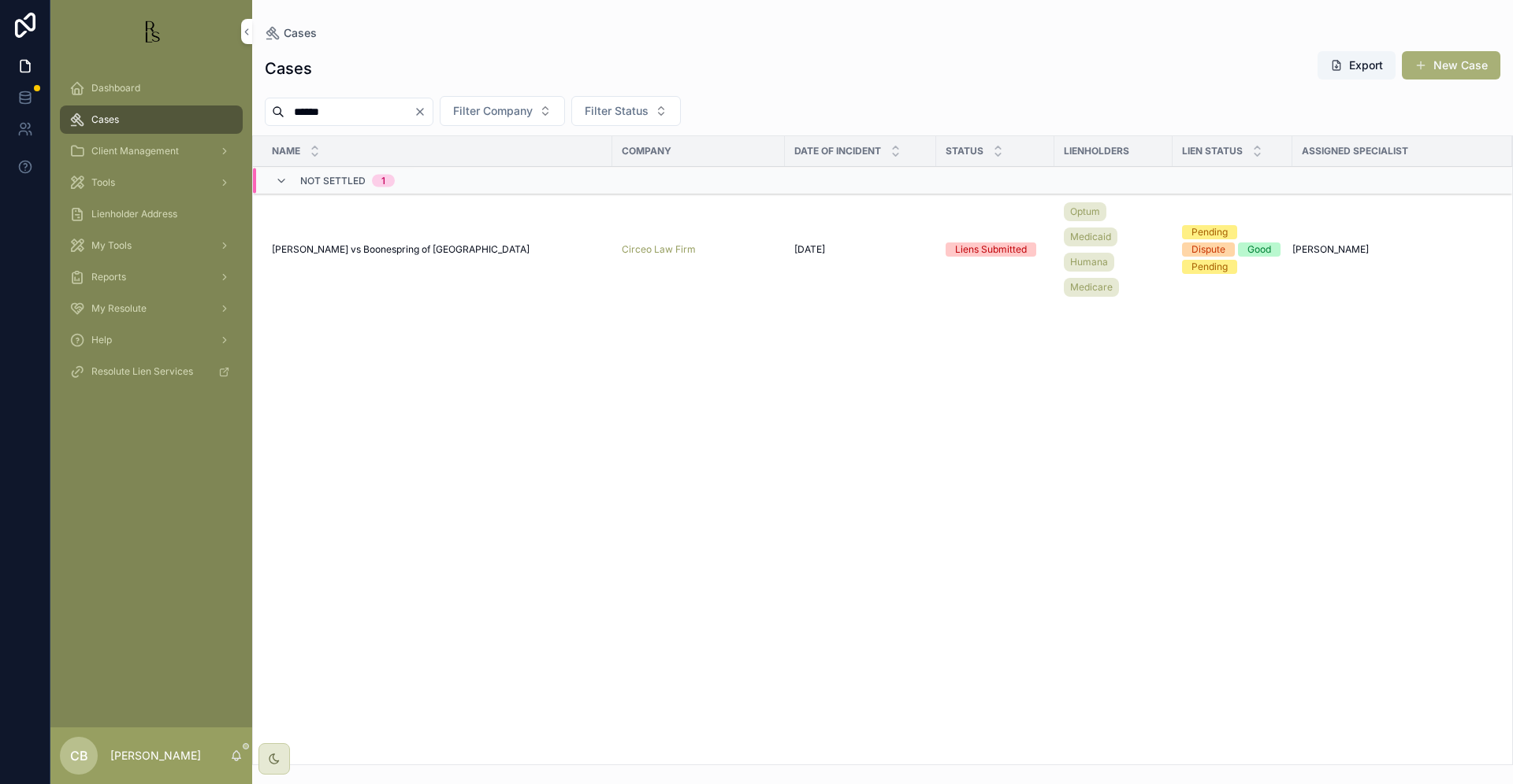
type input "*****"
click at [373, 248] on span "[PERSON_NAME] vs Boonespring of [GEOGRAPHIC_DATA]" at bounding box center [400, 250] width 258 height 13
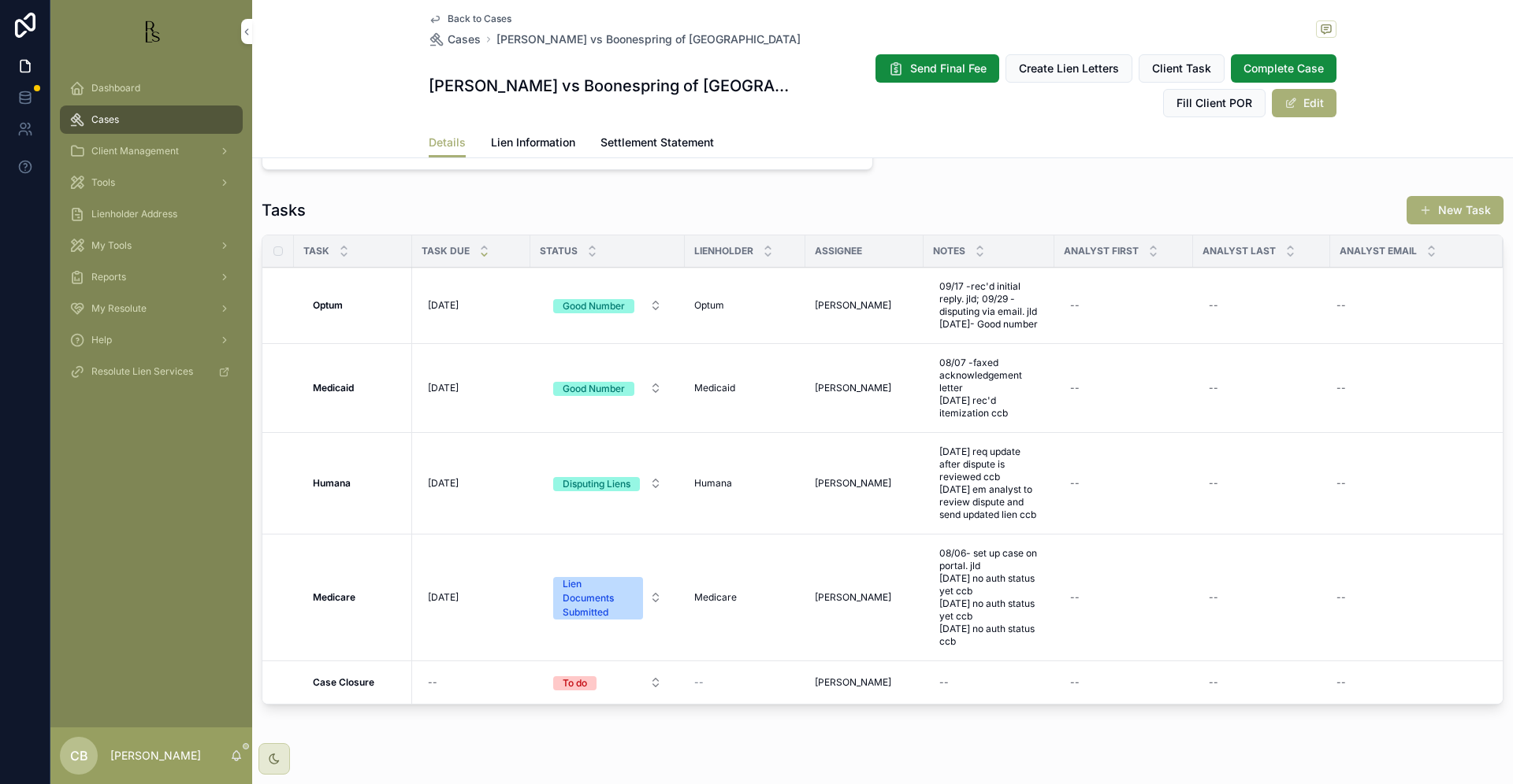
scroll to position [1277, 0]
click at [526, 140] on span "Lien Information" at bounding box center [533, 141] width 85 height 15
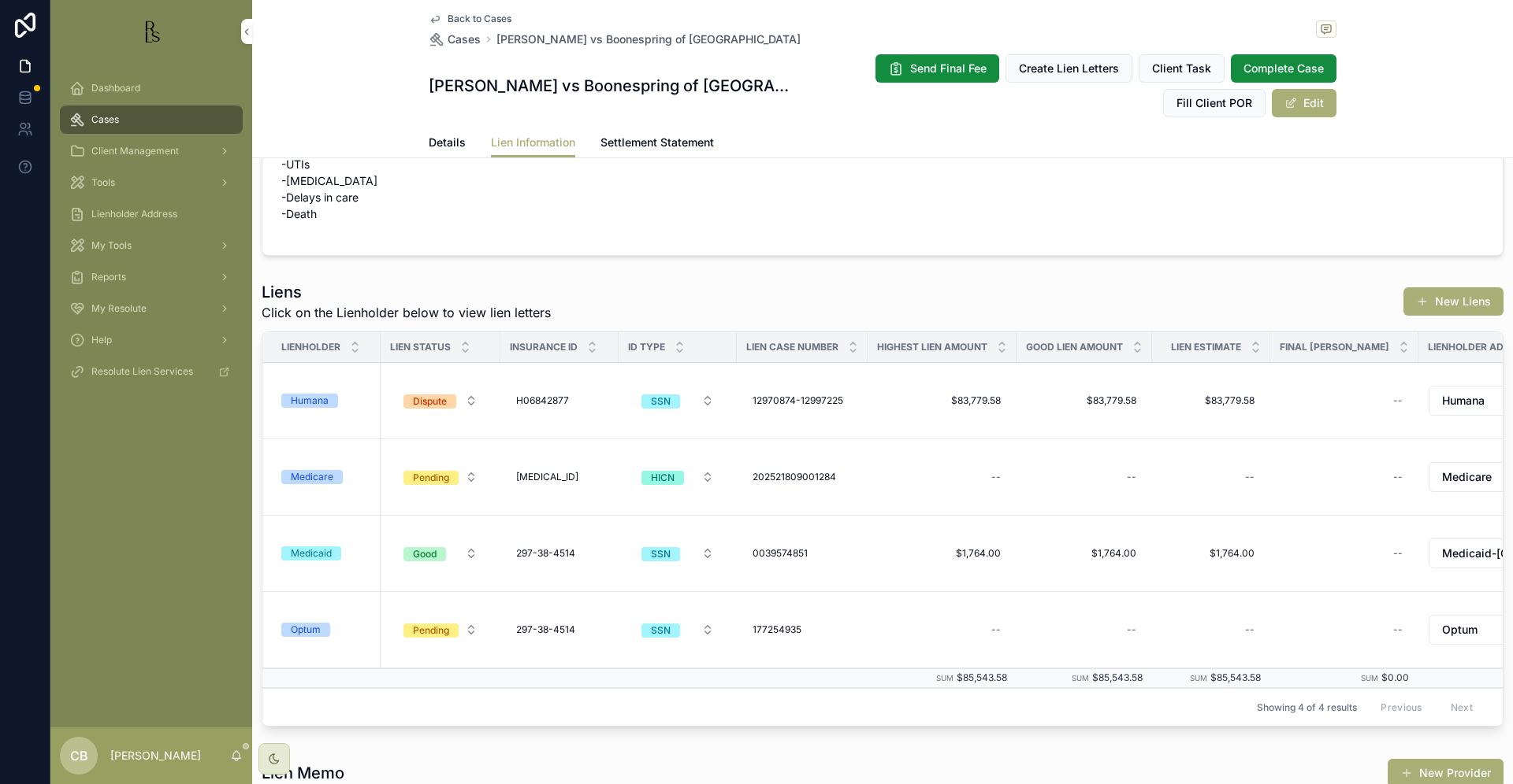
scroll to position [0, 1]
click at [315, 400] on div "Humana" at bounding box center [309, 401] width 38 height 14
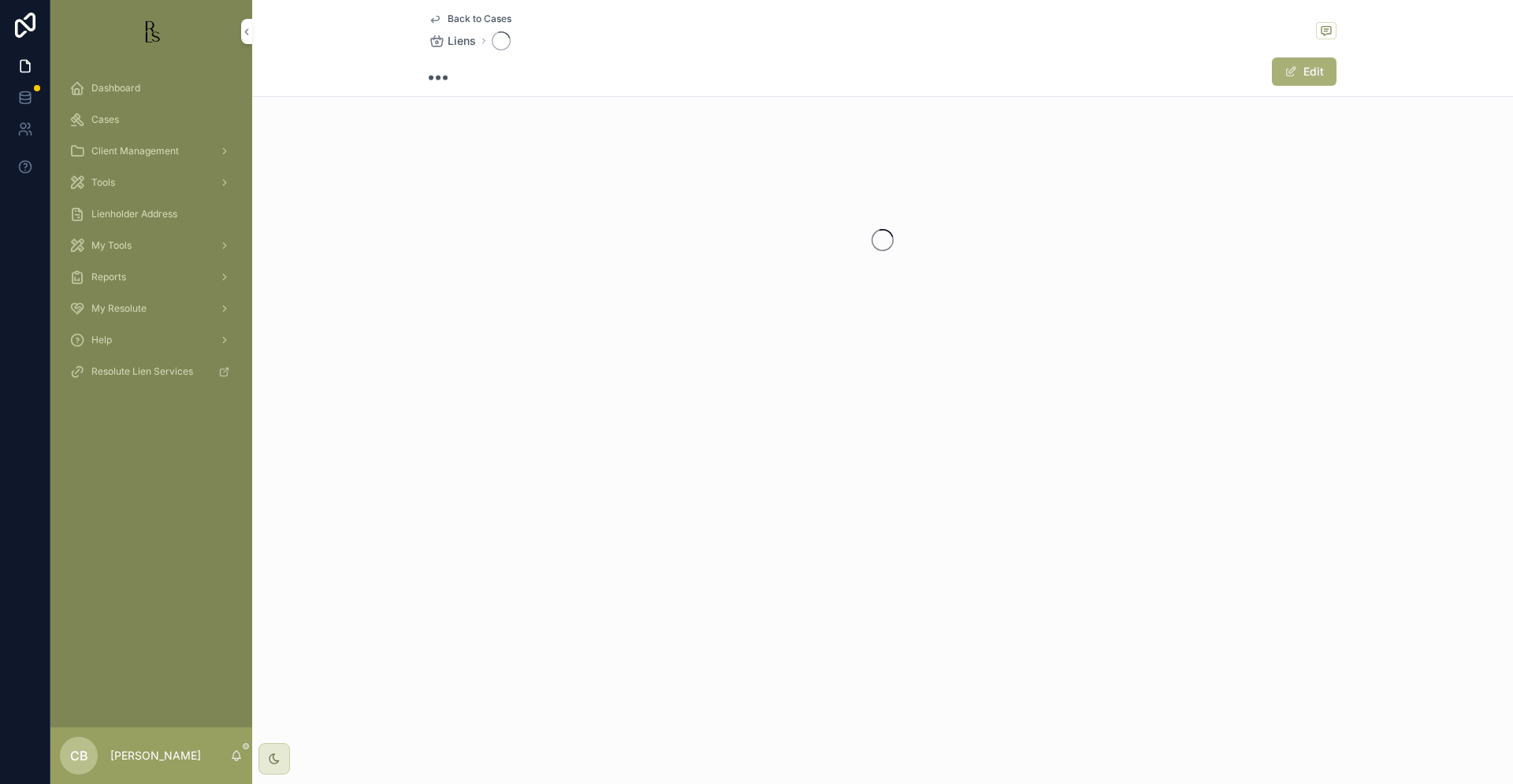
click at [315, 400] on div "Back to Cases Liens Edit" at bounding box center [883, 232] width 1261 height 465
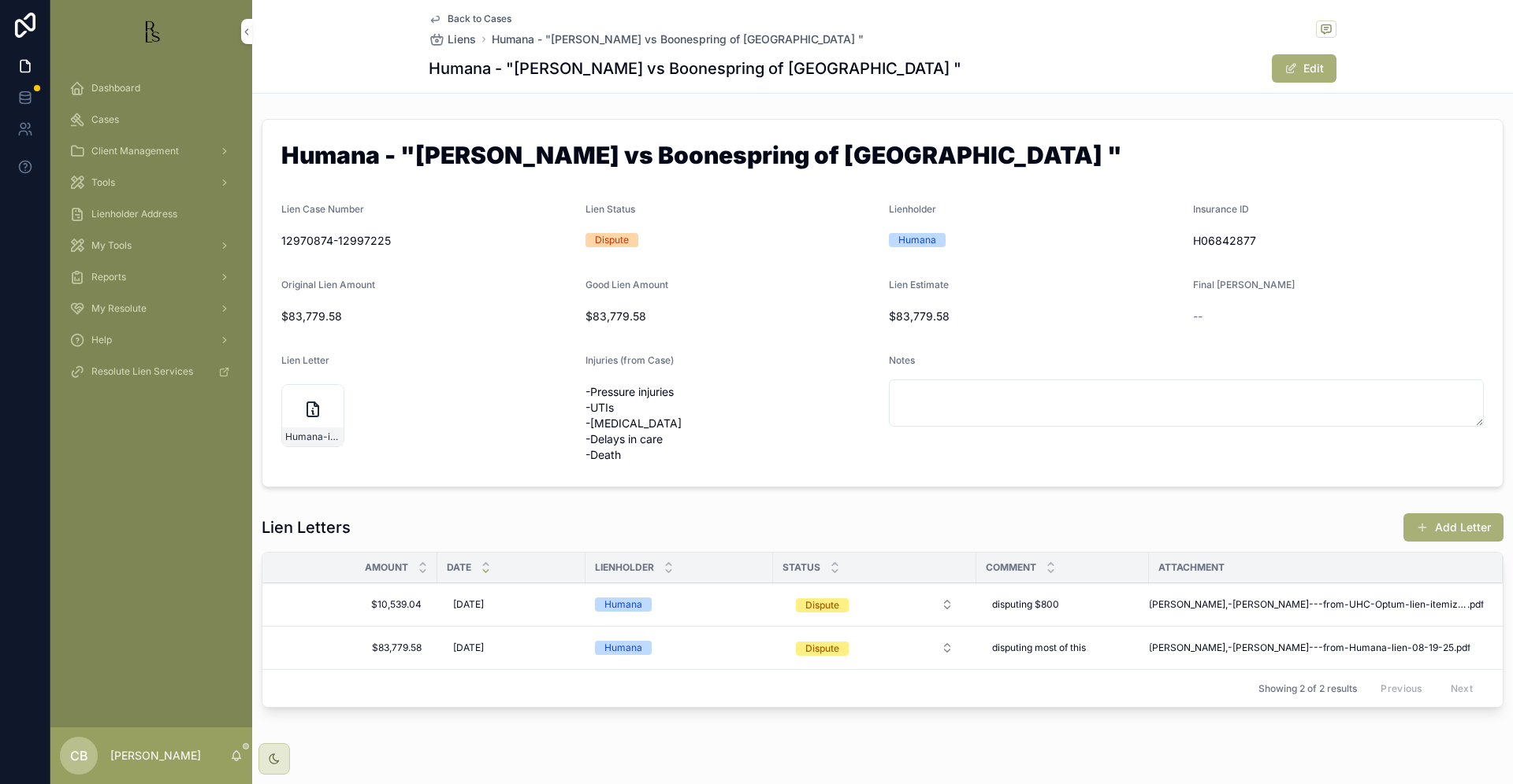
click at [104, 117] on span "Cases" at bounding box center [105, 120] width 28 height 13
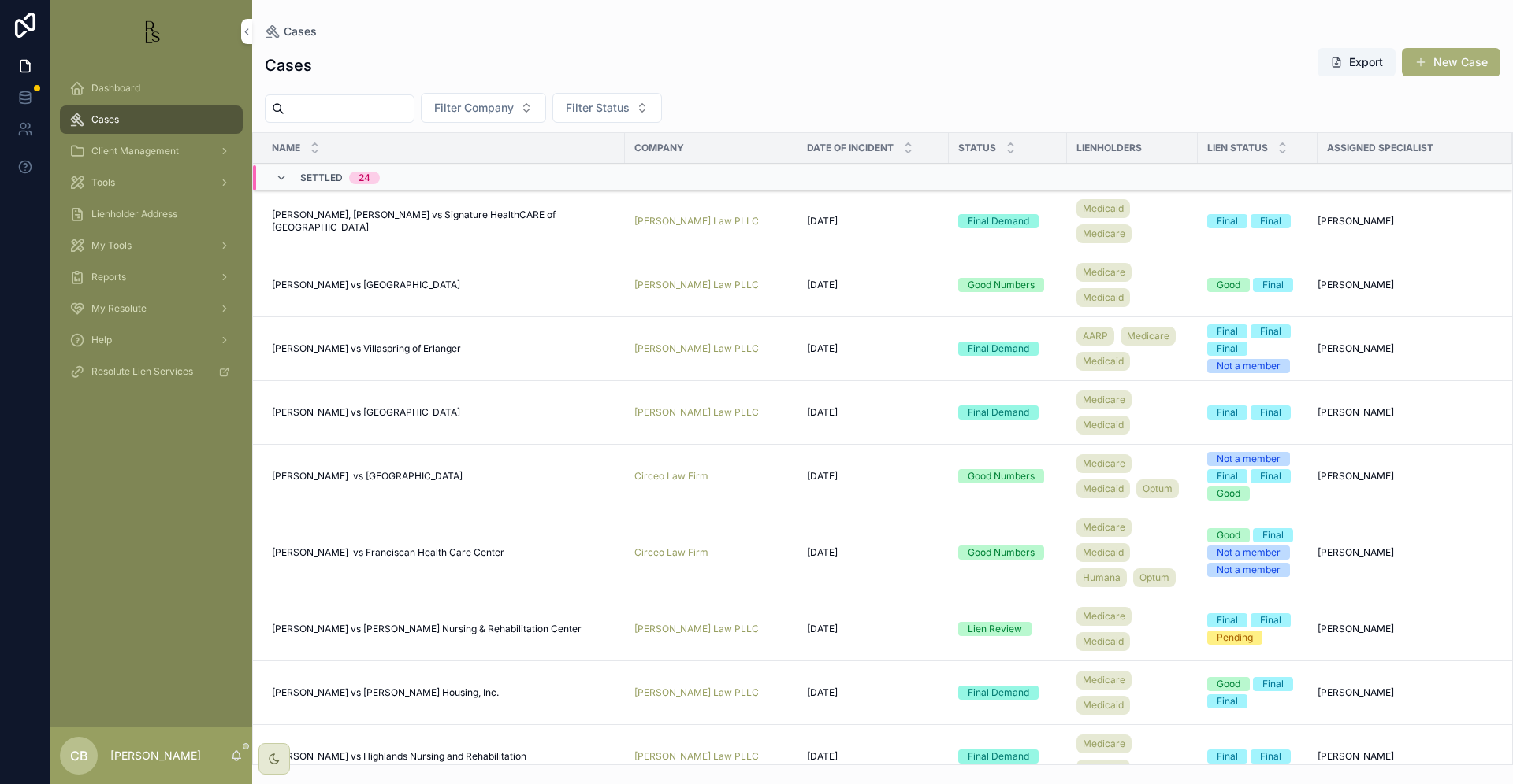
click at [322, 103] on input "scrollable content" at bounding box center [348, 108] width 129 height 22
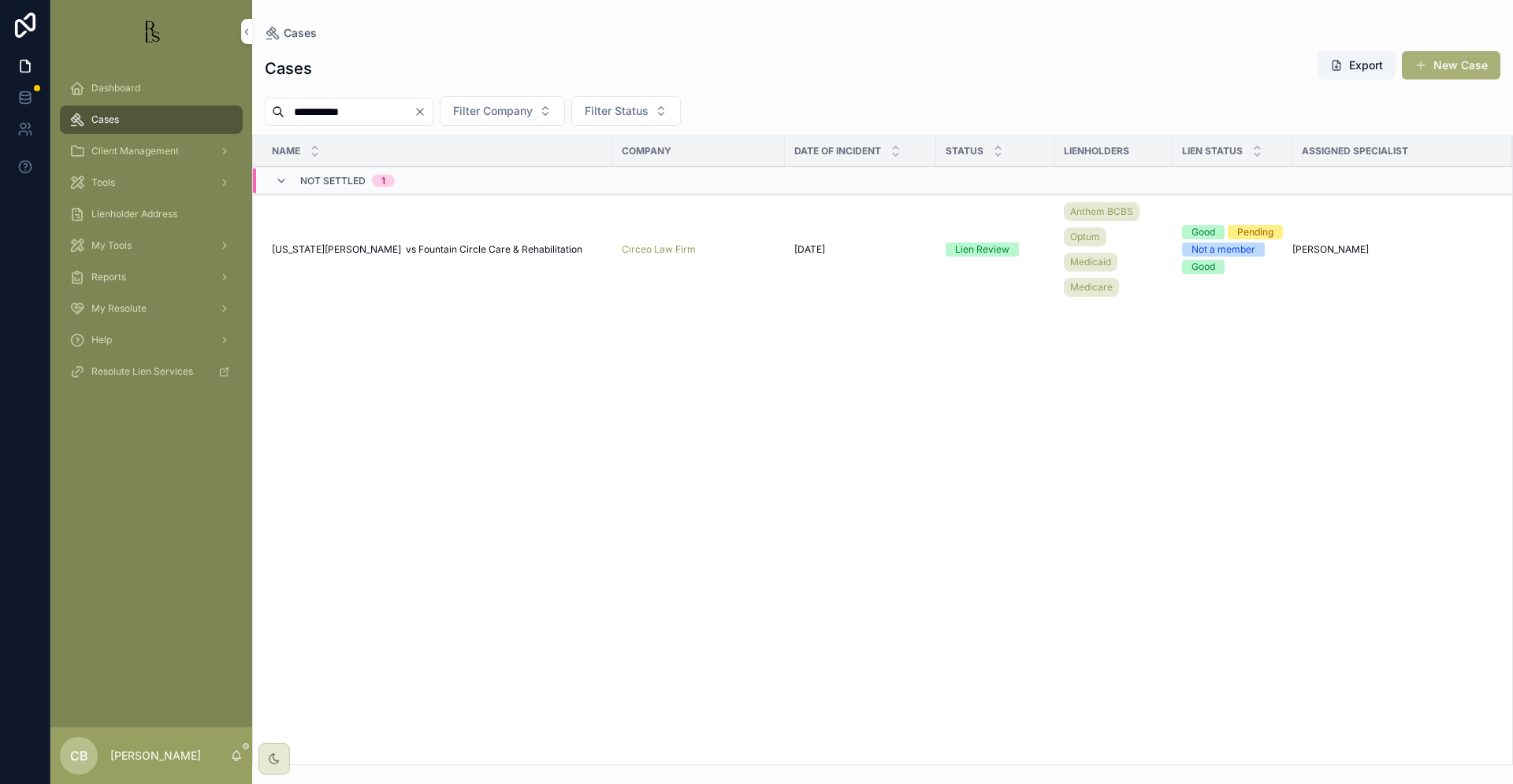
type input "**********"
click at [427, 251] on span "[US_STATE][PERSON_NAME] vs Fountain Circle Care & Rehabilitation" at bounding box center [426, 250] width 310 height 13
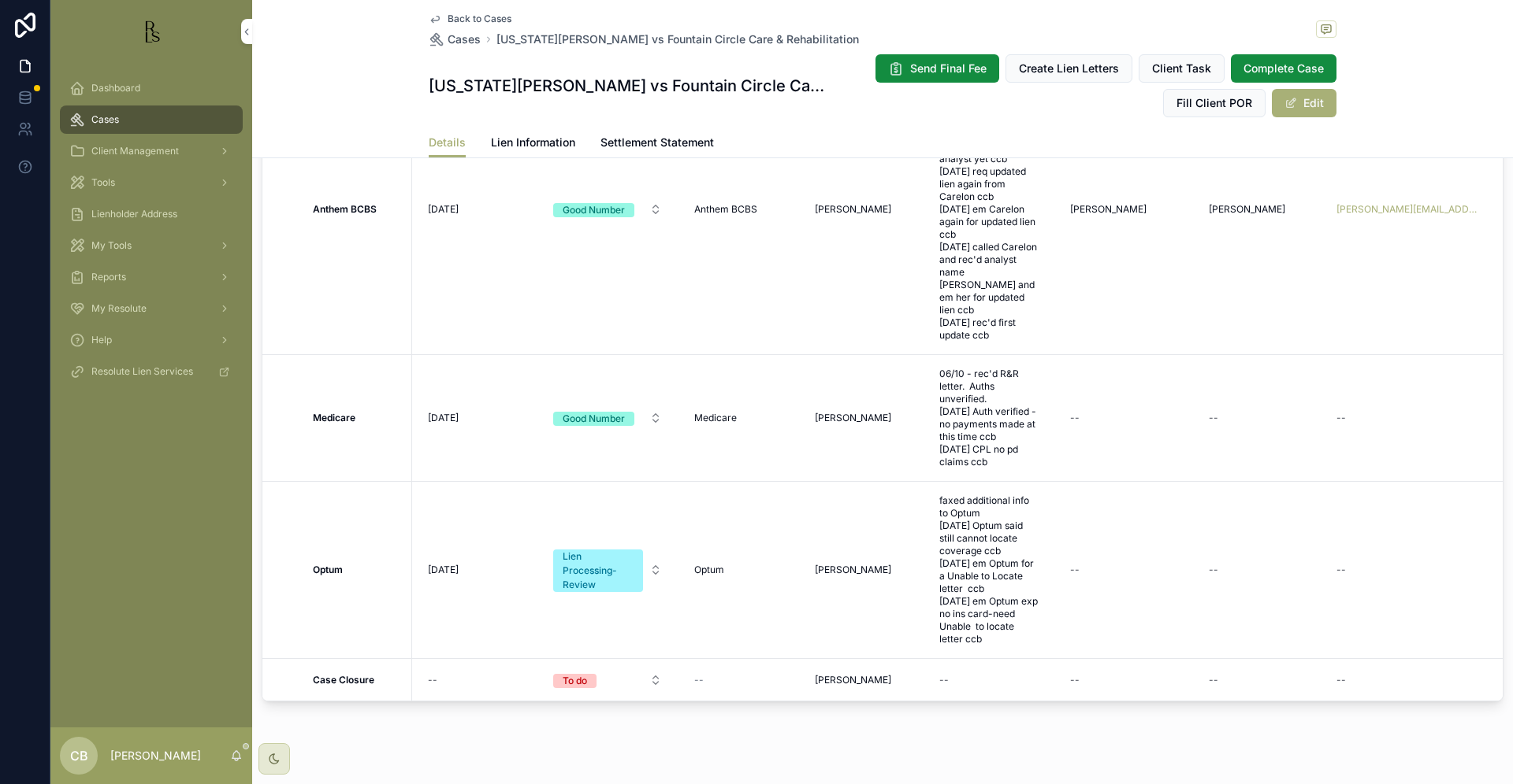
scroll to position [1377, 0]
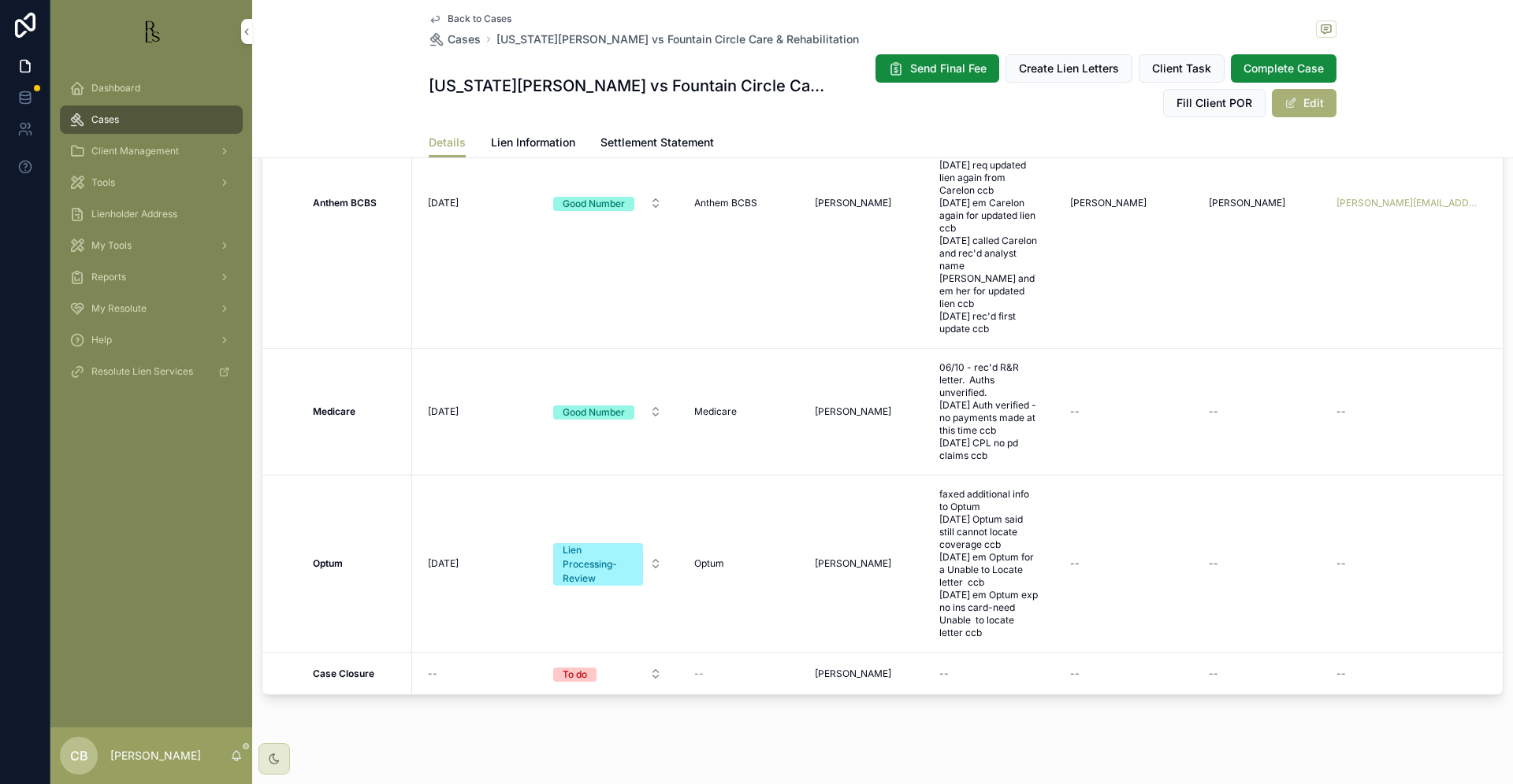
click at [108, 119] on span "Cases" at bounding box center [105, 120] width 28 height 13
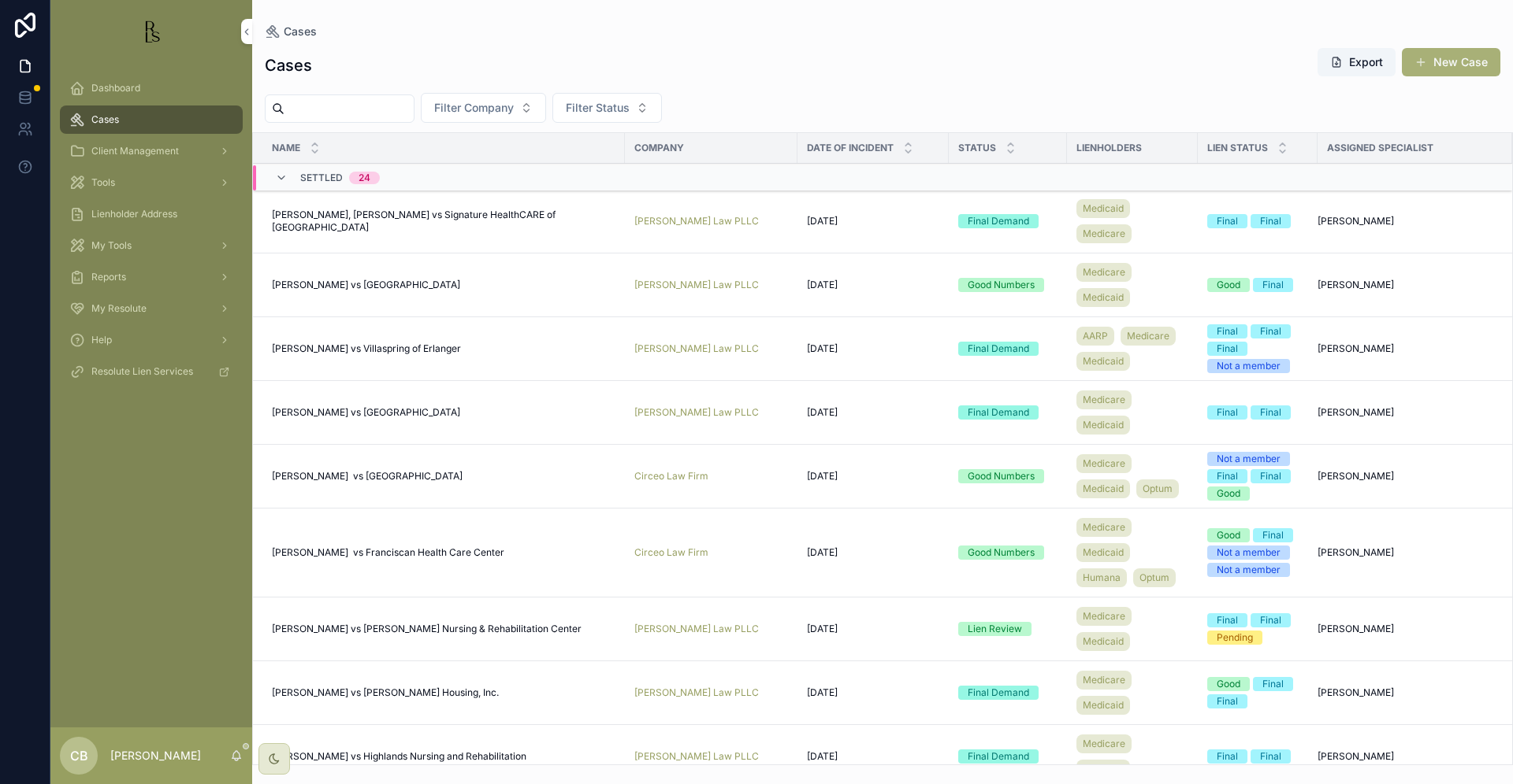
click at [319, 111] on input "scrollable content" at bounding box center [348, 108] width 129 height 22
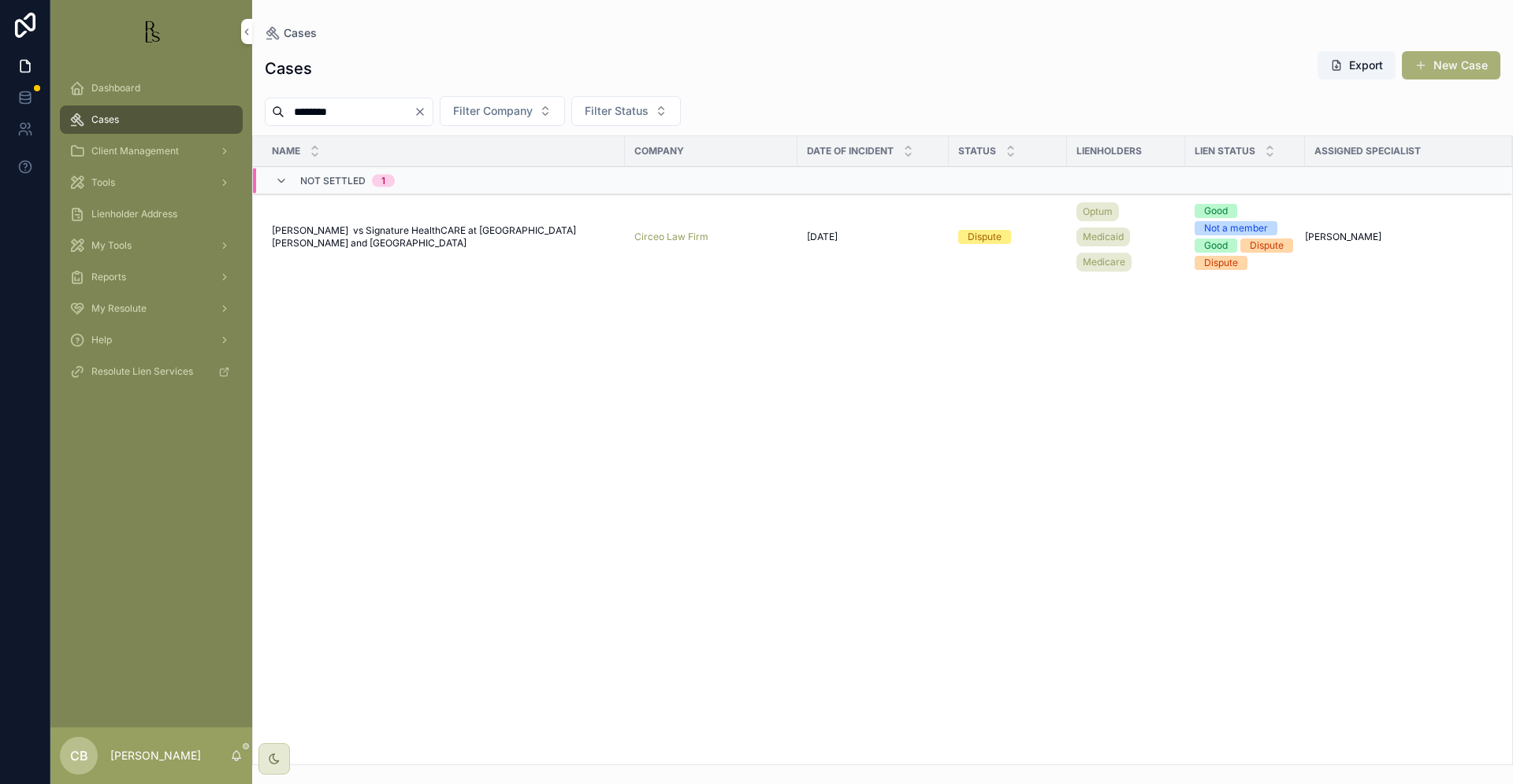
type input "********"
click at [395, 228] on span "[PERSON_NAME] vs Signature HealthCARE at [GEOGRAPHIC_DATA][PERSON_NAME] and [GE…" at bounding box center [443, 237] width 344 height 25
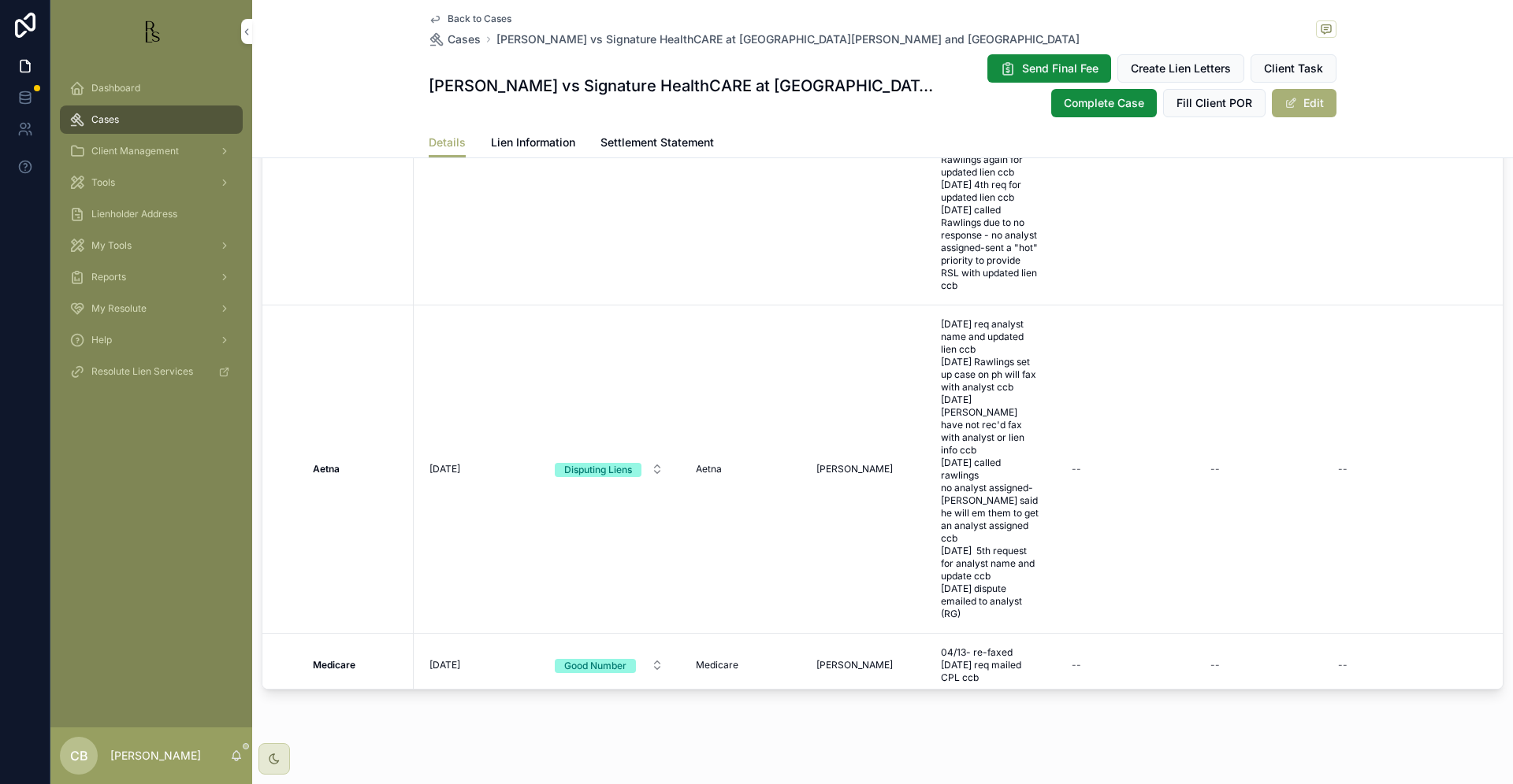
scroll to position [295, 0]
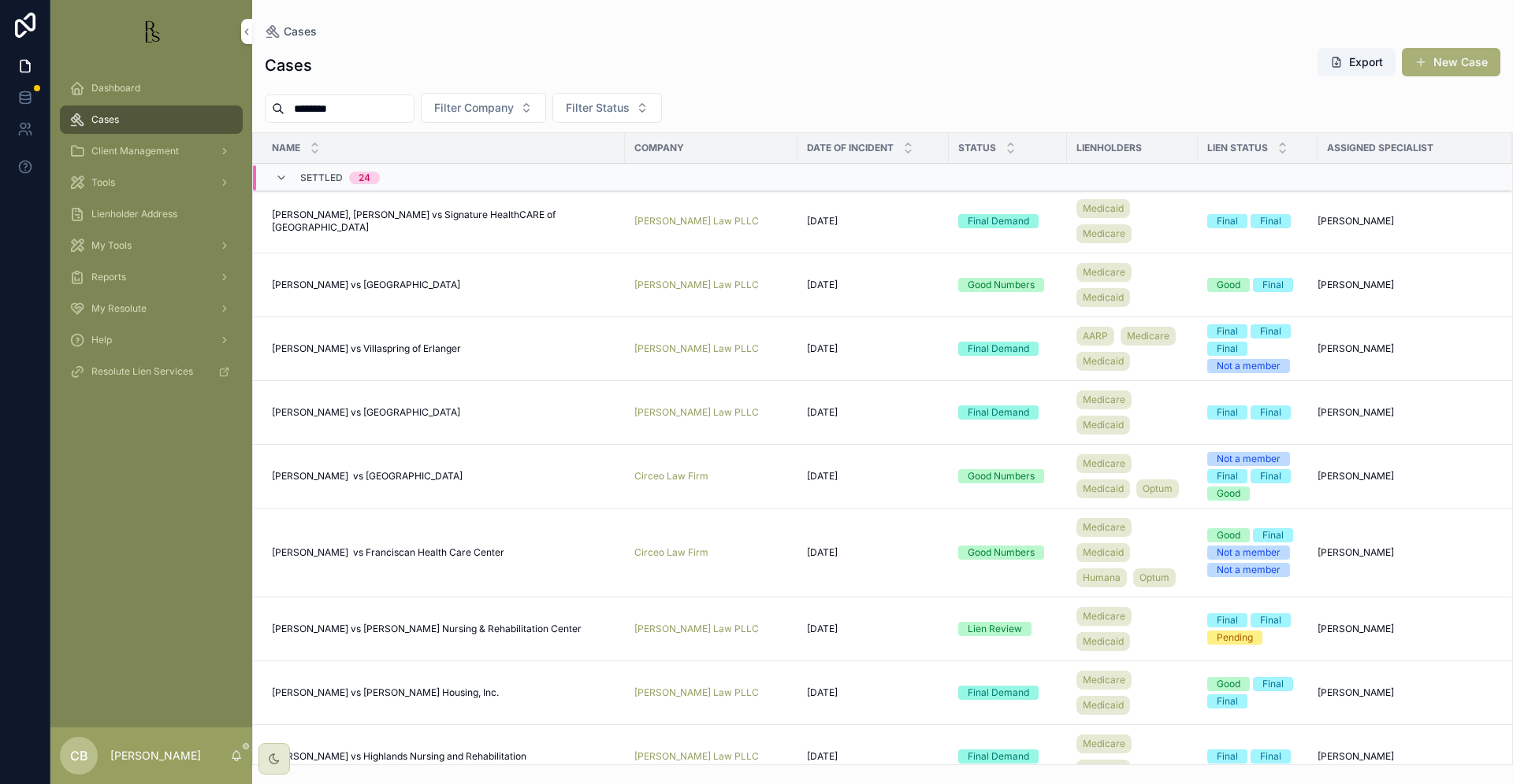
click at [102, 181] on span "Tools" at bounding box center [103, 183] width 23 height 13
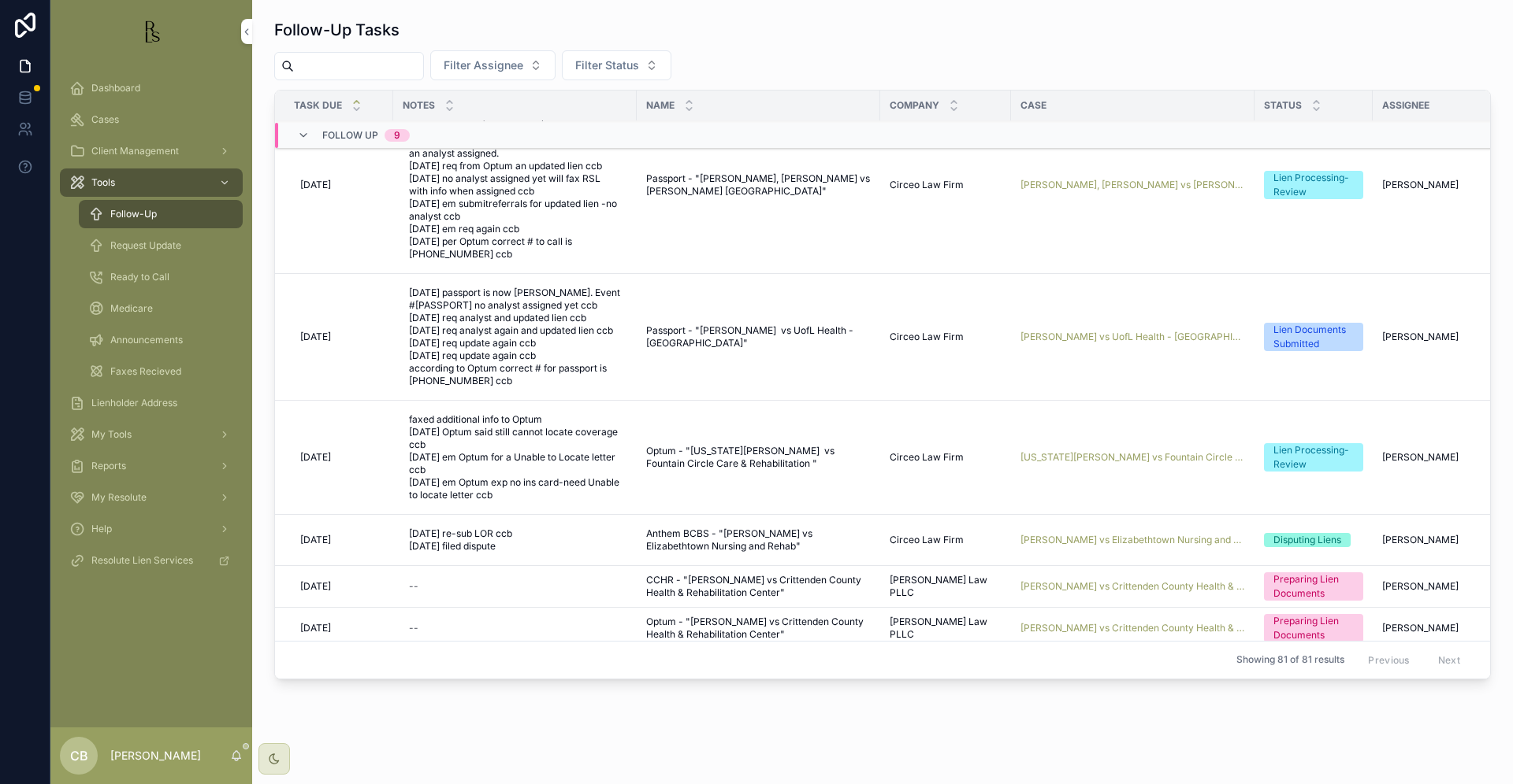
scroll to position [329, 0]
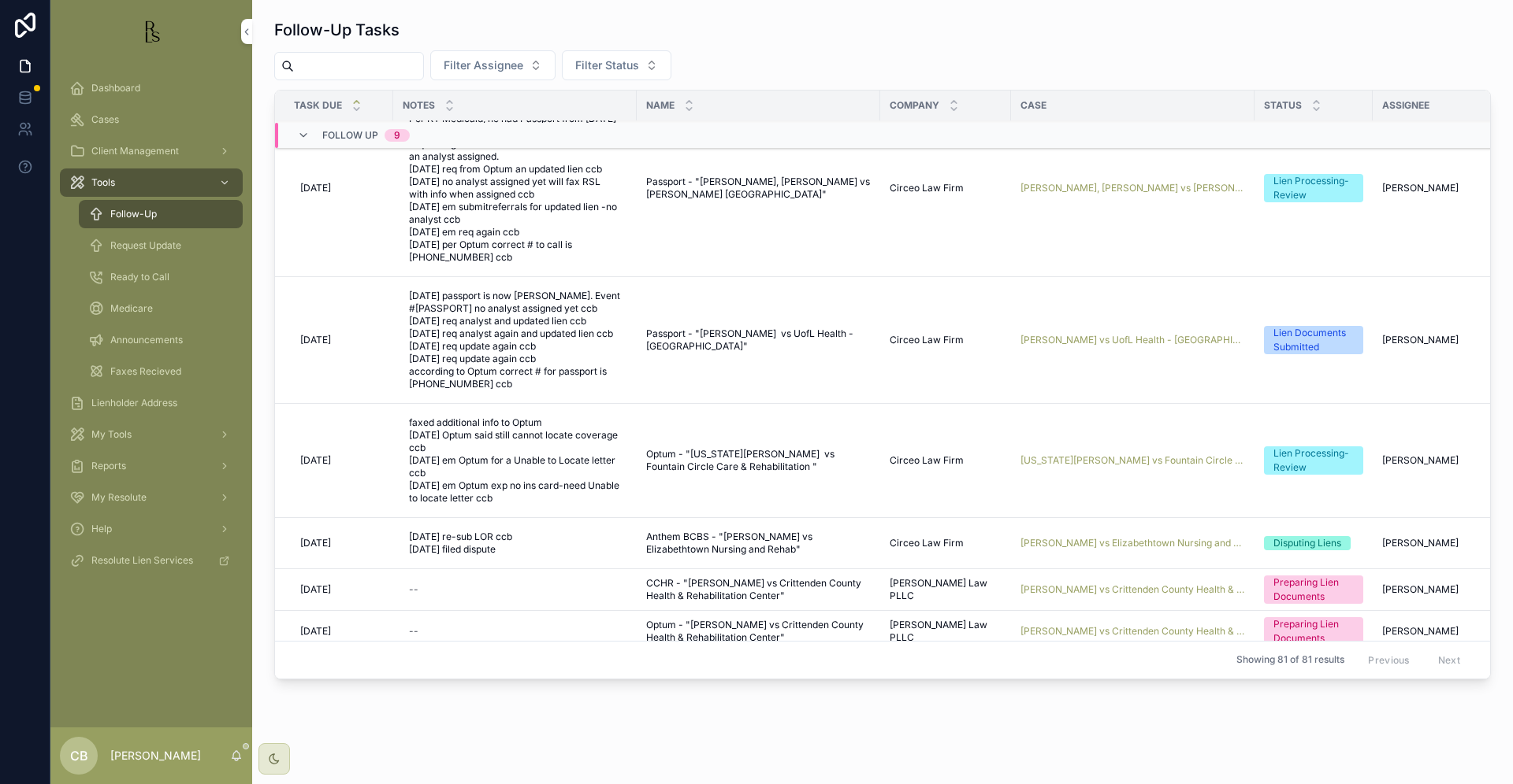
click at [164, 246] on span "Request Update" at bounding box center [145, 246] width 71 height 13
